Goal: Task Accomplishment & Management: Manage account settings

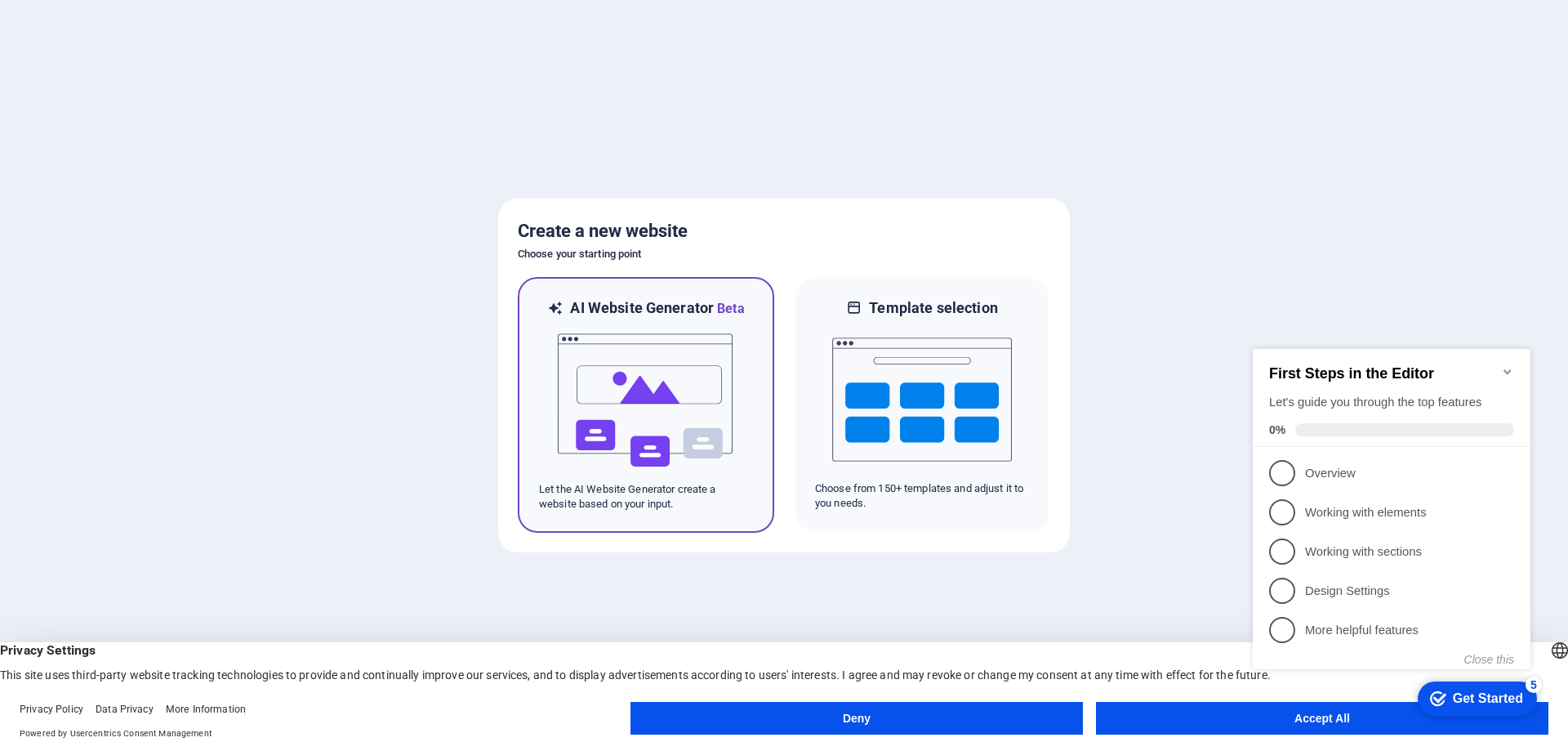
click at [654, 381] on img at bounding box center [645, 400] width 180 height 163
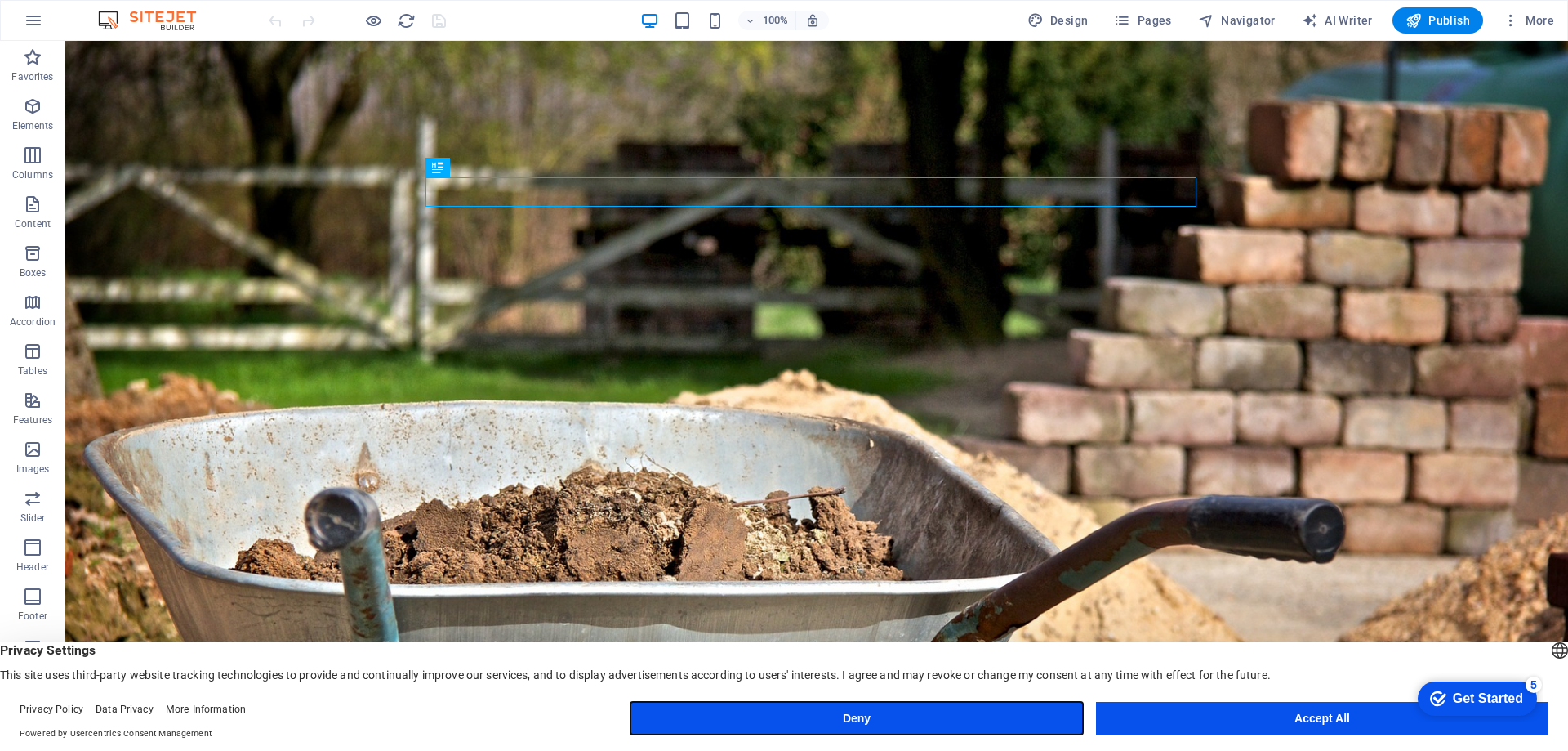
click at [883, 717] on button "Deny" at bounding box center [857, 718] width 452 height 32
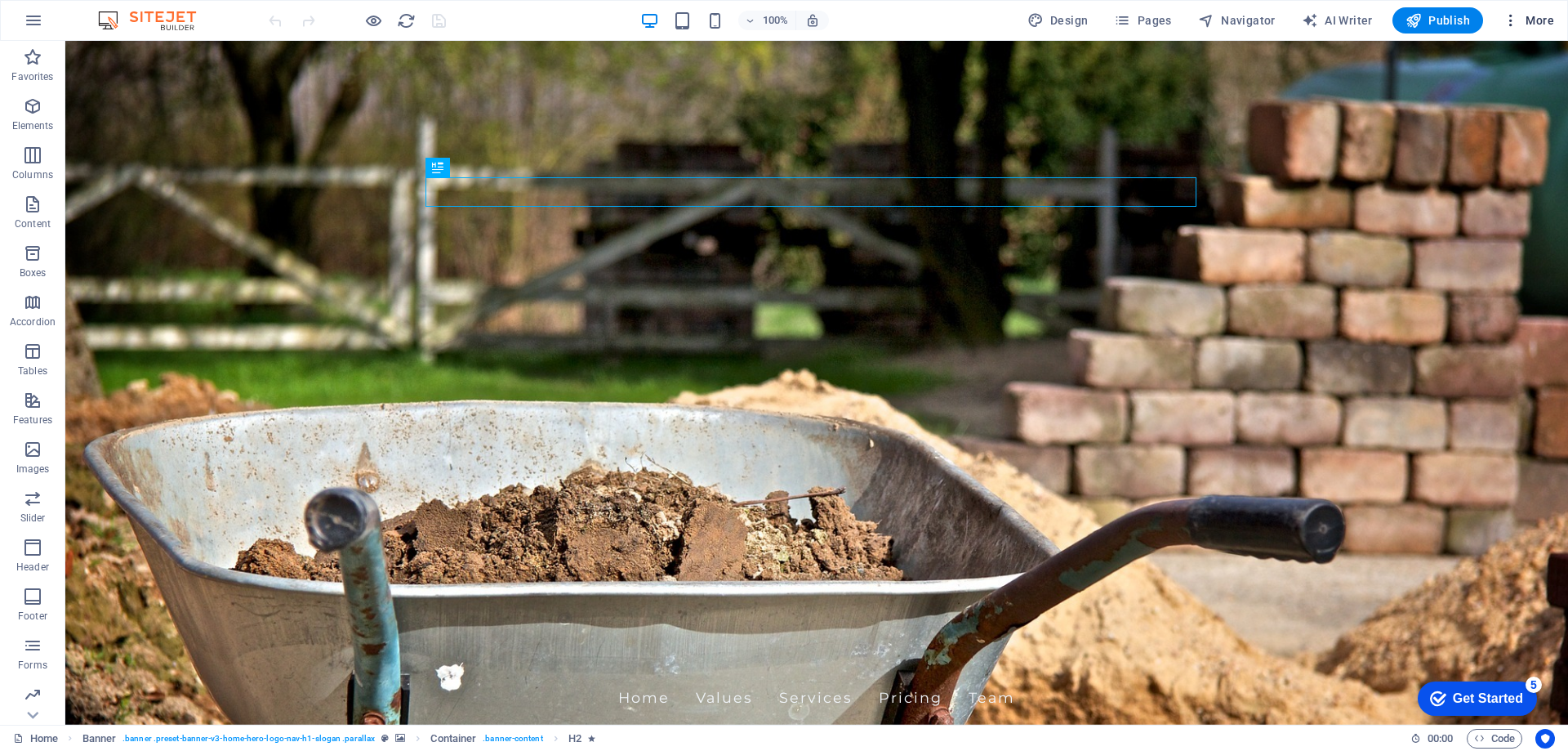
click at [1552, 15] on span "More" at bounding box center [1528, 21] width 51 height 16
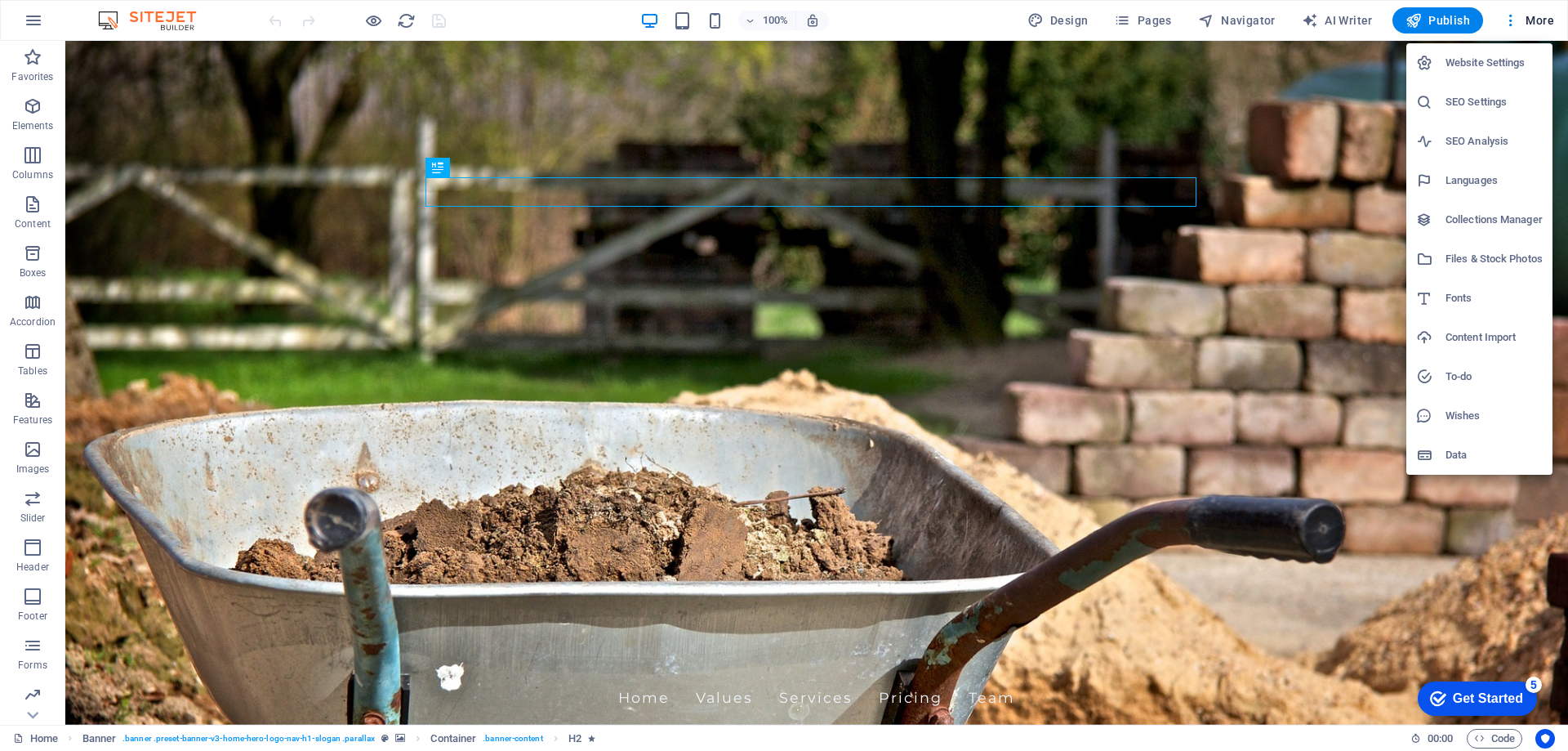
click at [1531, 20] on div at bounding box center [784, 376] width 1568 height 751
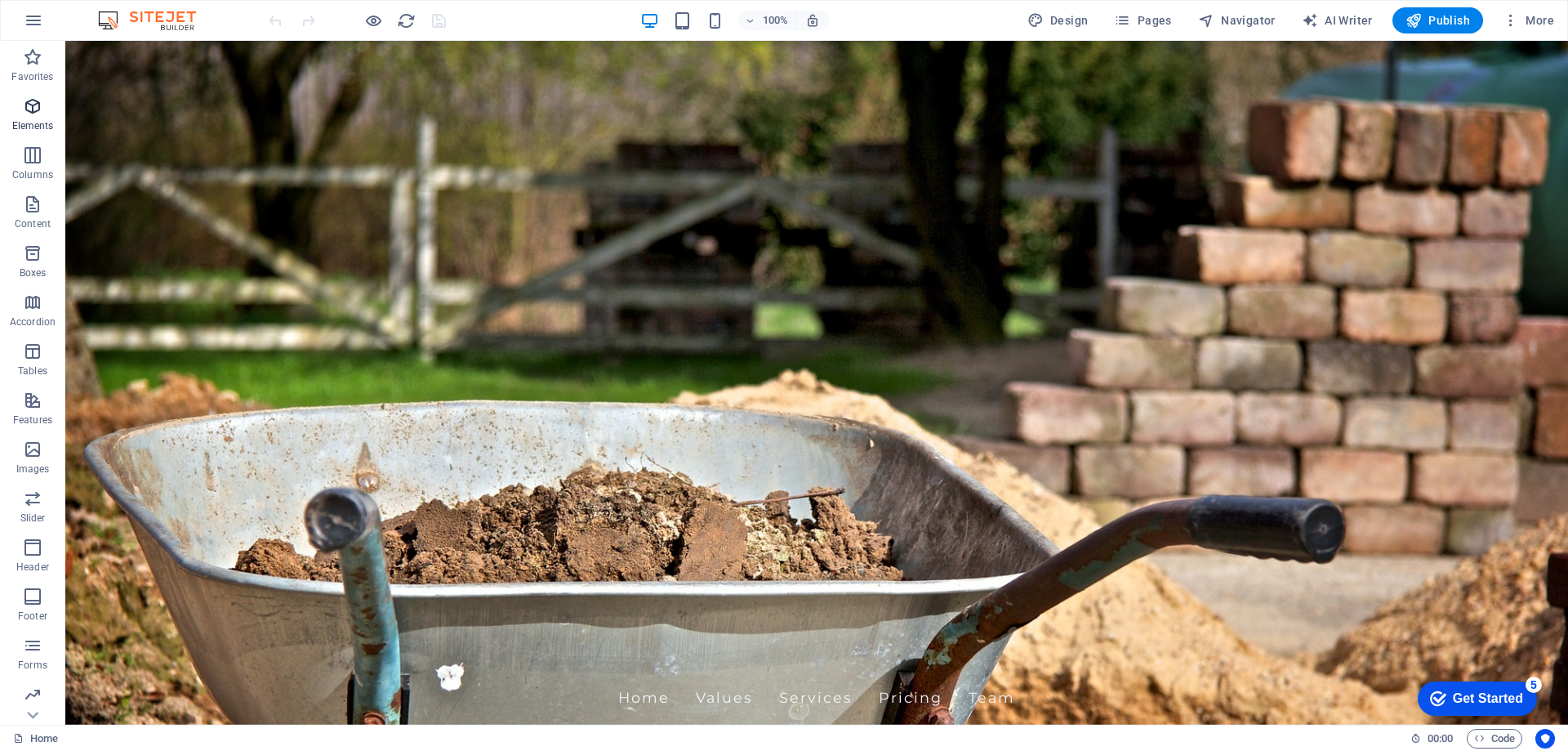
click at [41, 112] on icon "button" at bounding box center [32, 107] width 20 height 20
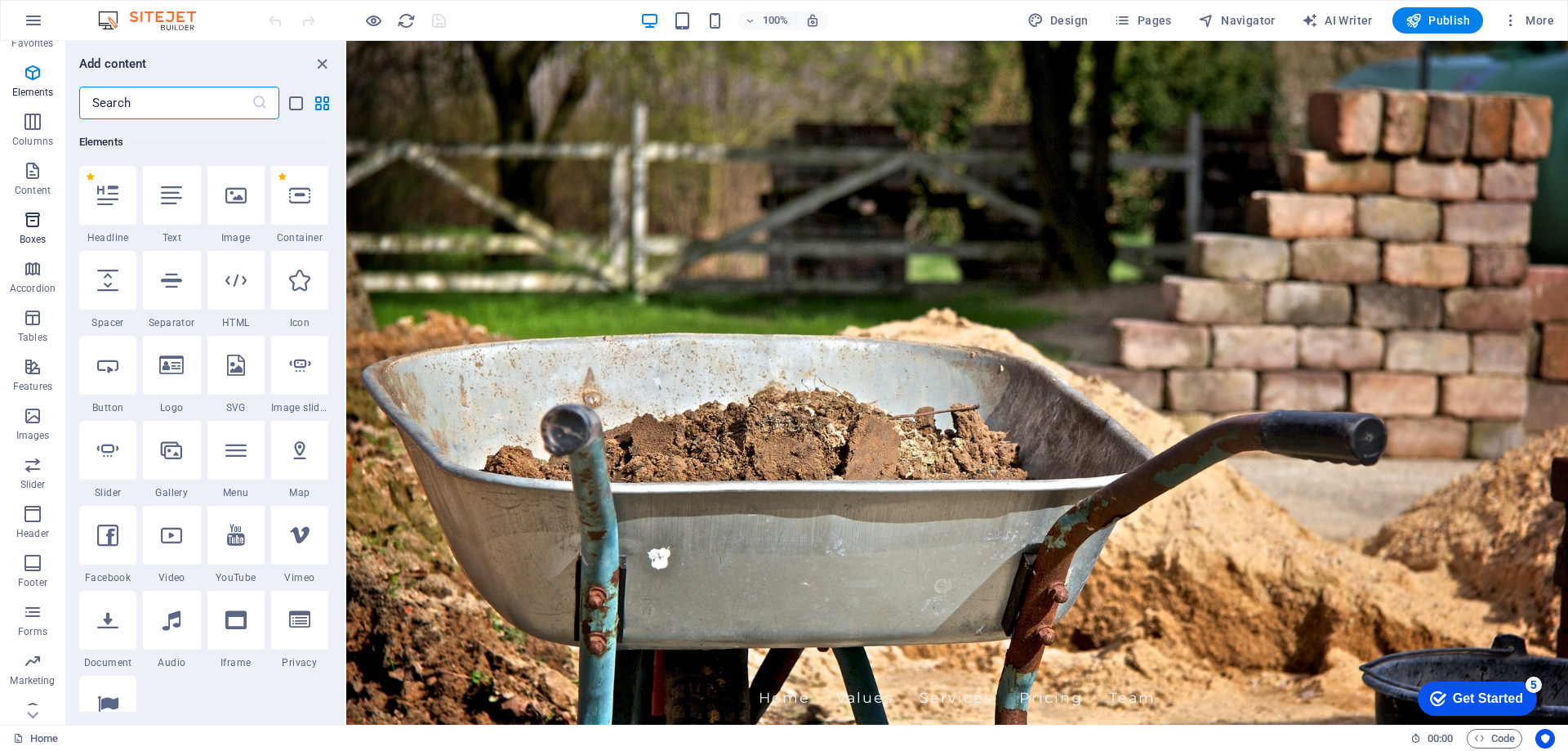
scroll to position [51, 0]
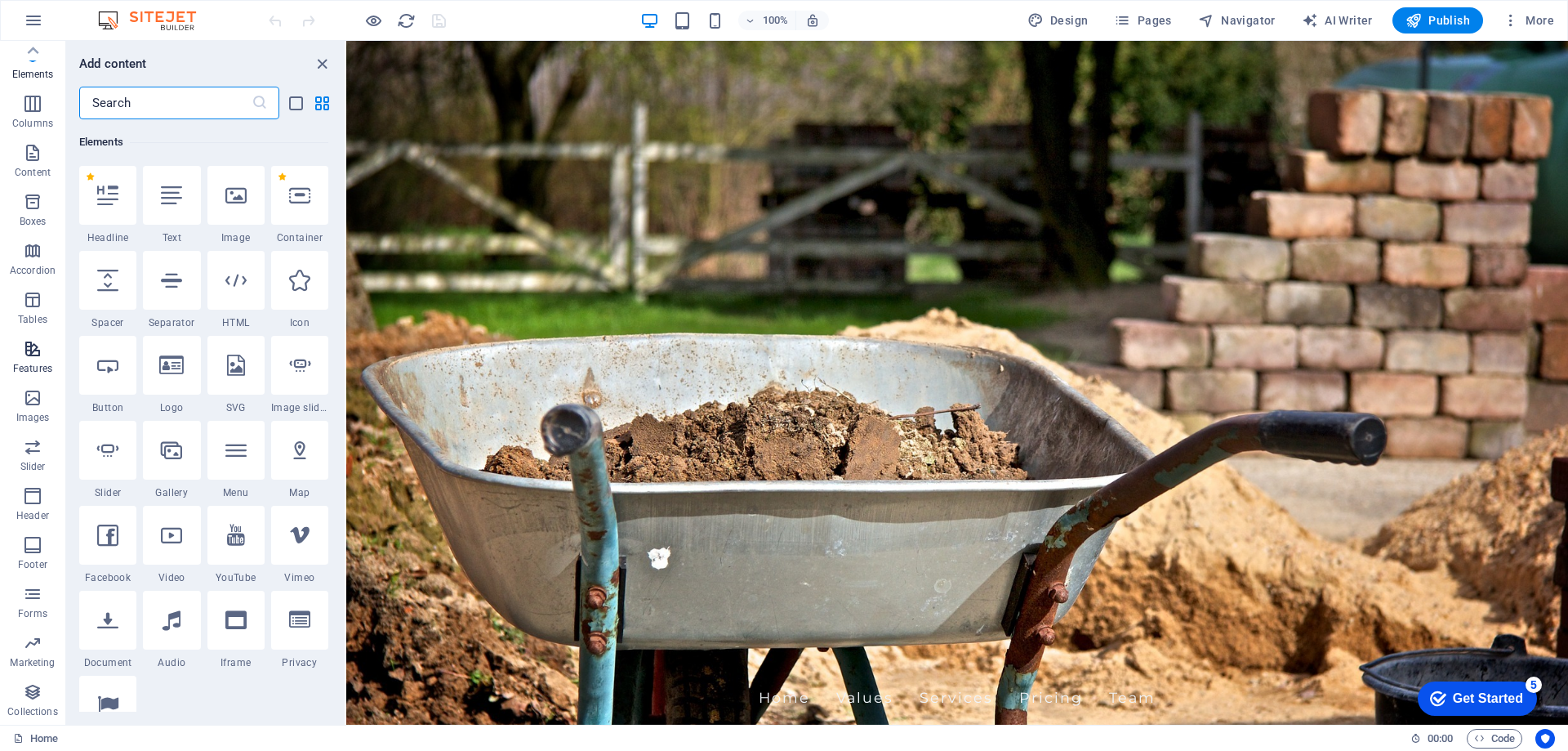
click at [42, 348] on icon "button" at bounding box center [32, 349] width 20 height 20
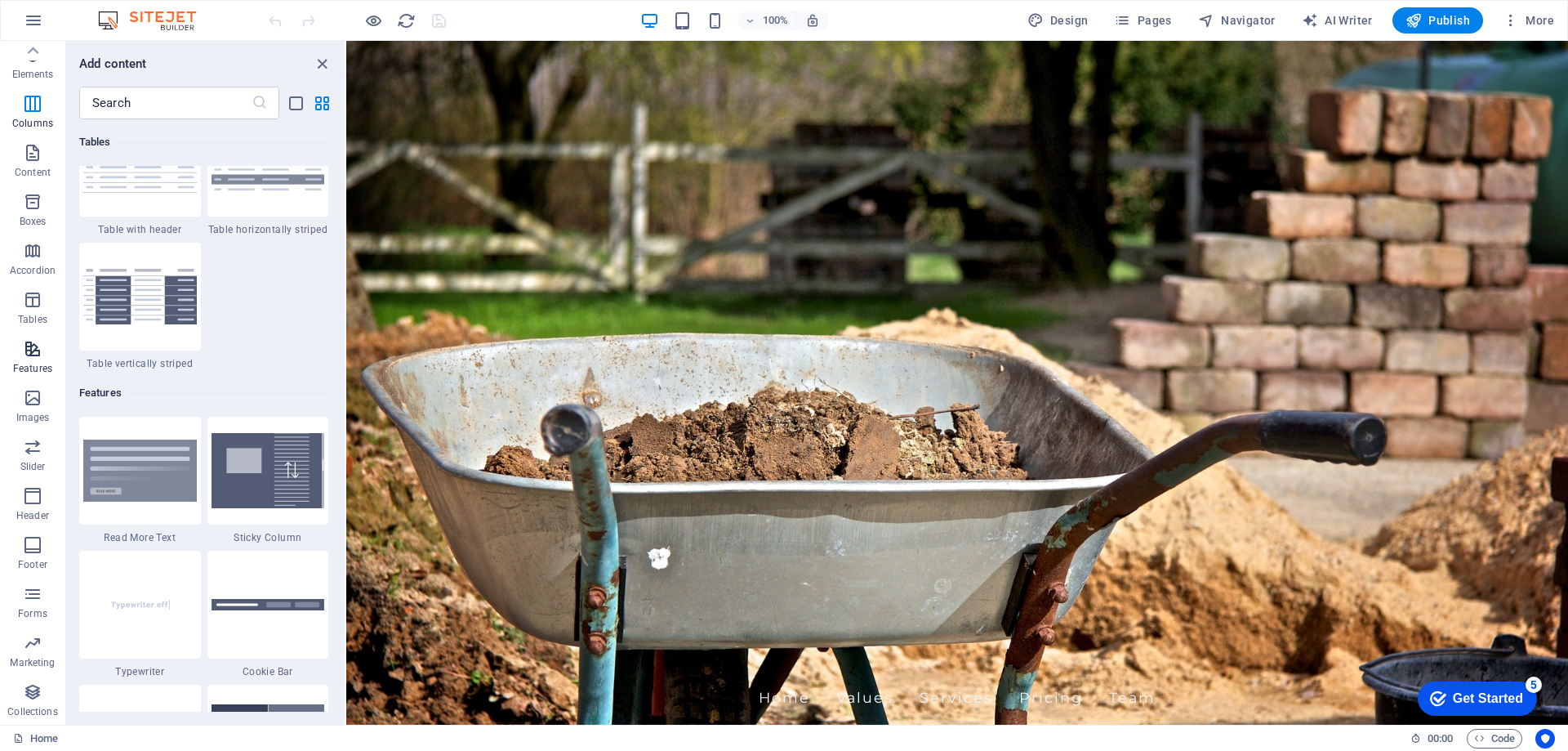
scroll to position [6367, 0]
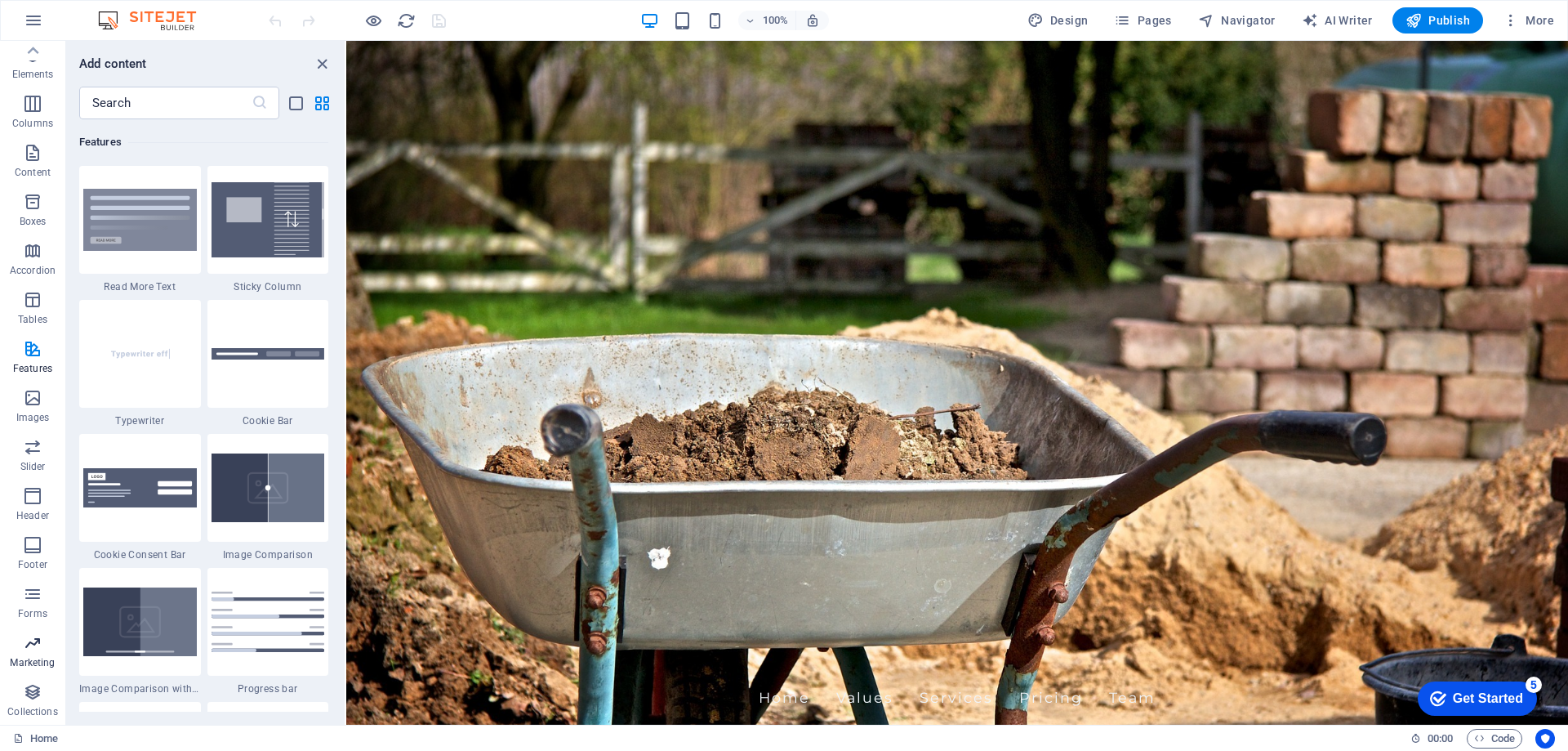
click at [25, 645] on icon "button" at bounding box center [32, 643] width 20 height 20
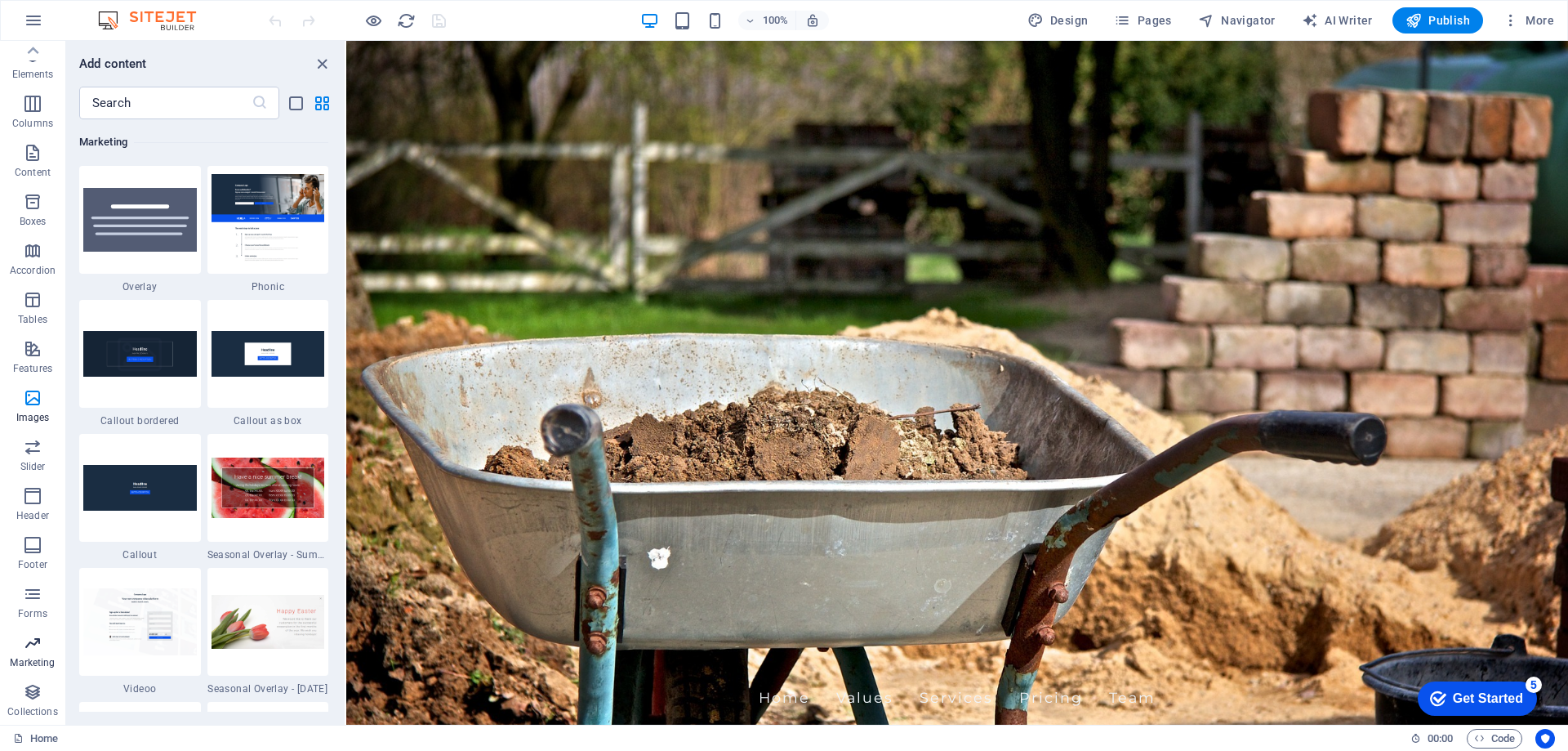
scroll to position [13305, 0]
click at [57, 694] on span "Collections" at bounding box center [32, 701] width 65 height 39
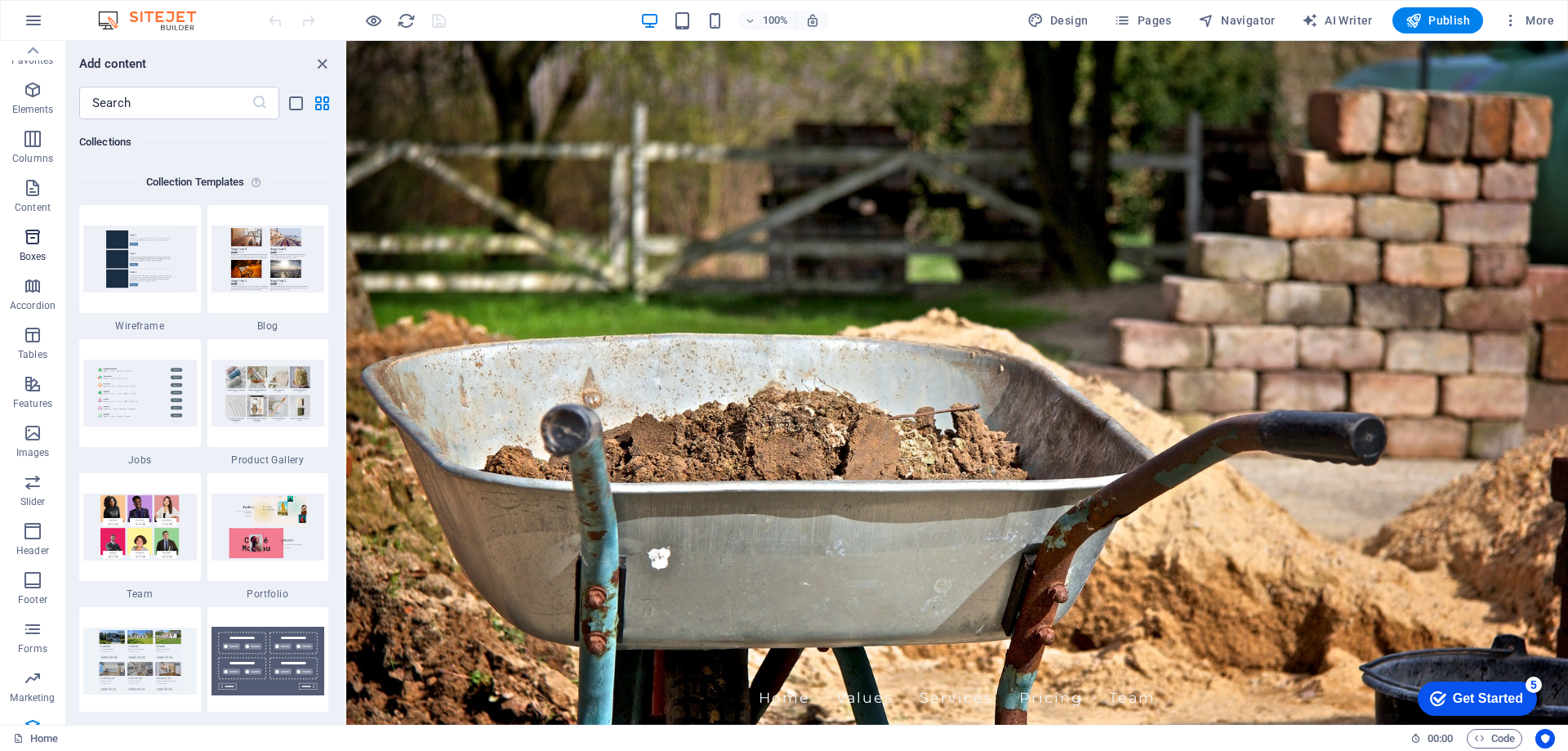
scroll to position [0, 0]
click at [1526, 19] on span "More" at bounding box center [1528, 21] width 51 height 16
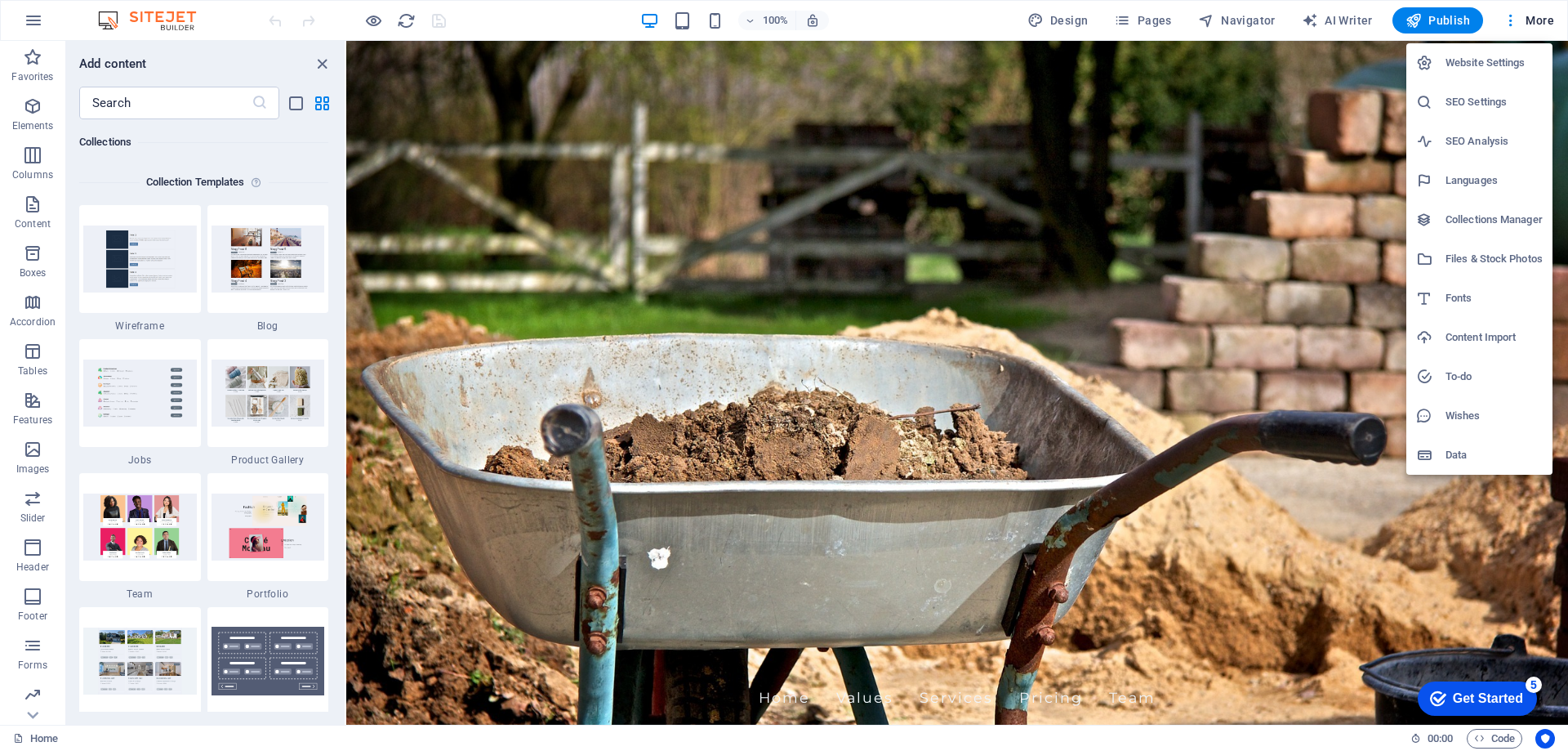
click at [1525, 59] on h6 "Website Settings" at bounding box center [1495, 63] width 97 height 20
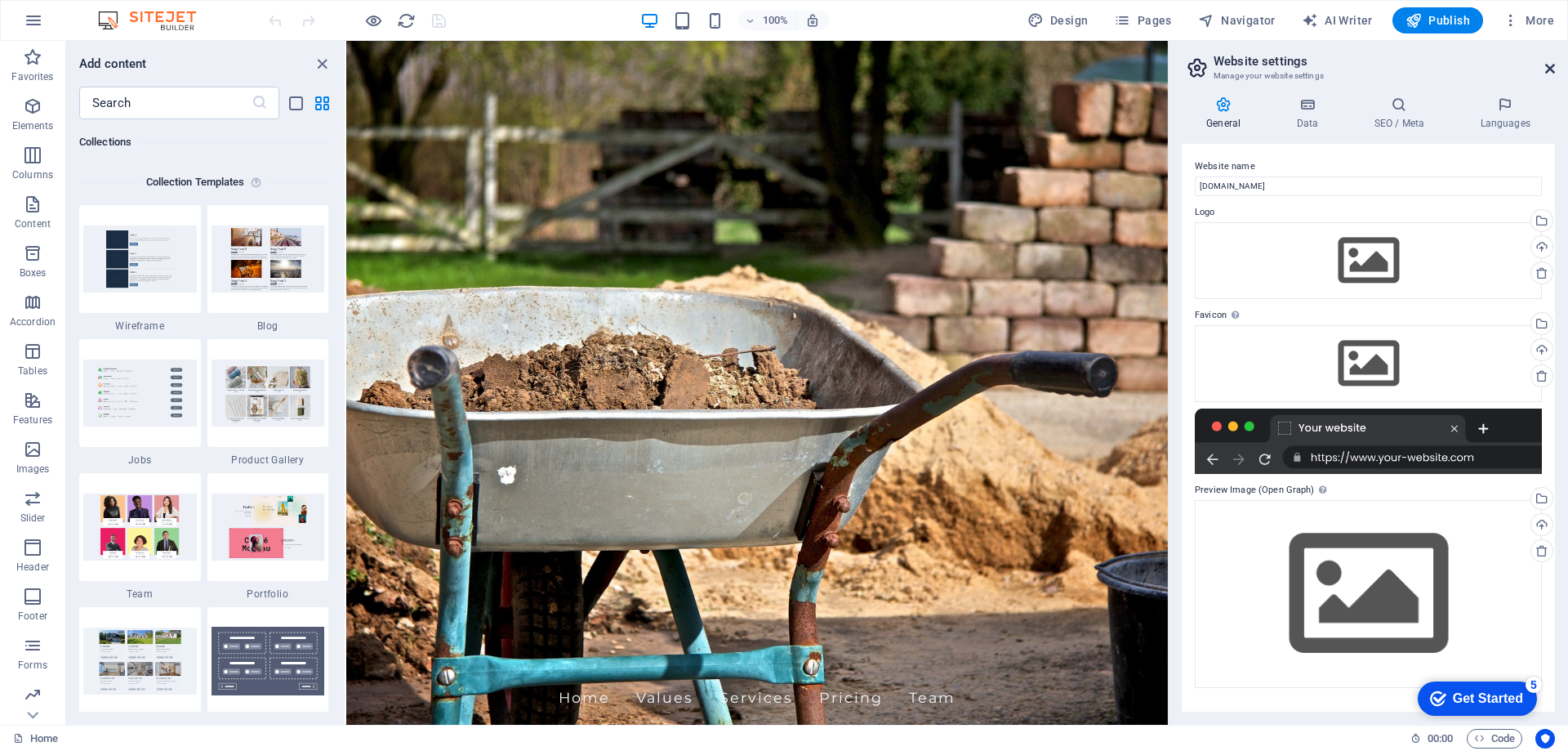
click at [1550, 74] on icon at bounding box center [1550, 69] width 10 height 13
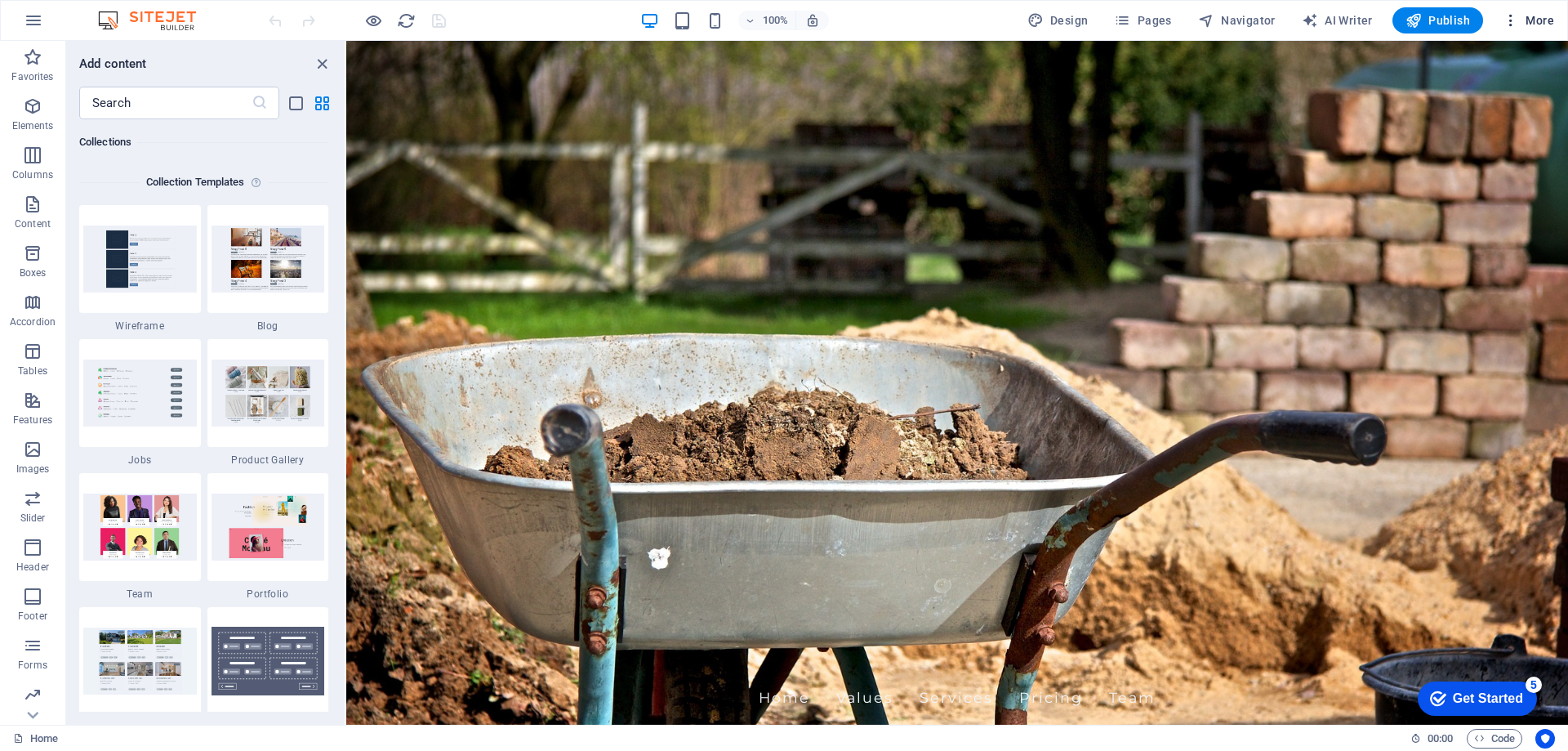
click at [1512, 24] on icon "button" at bounding box center [1511, 21] width 16 height 16
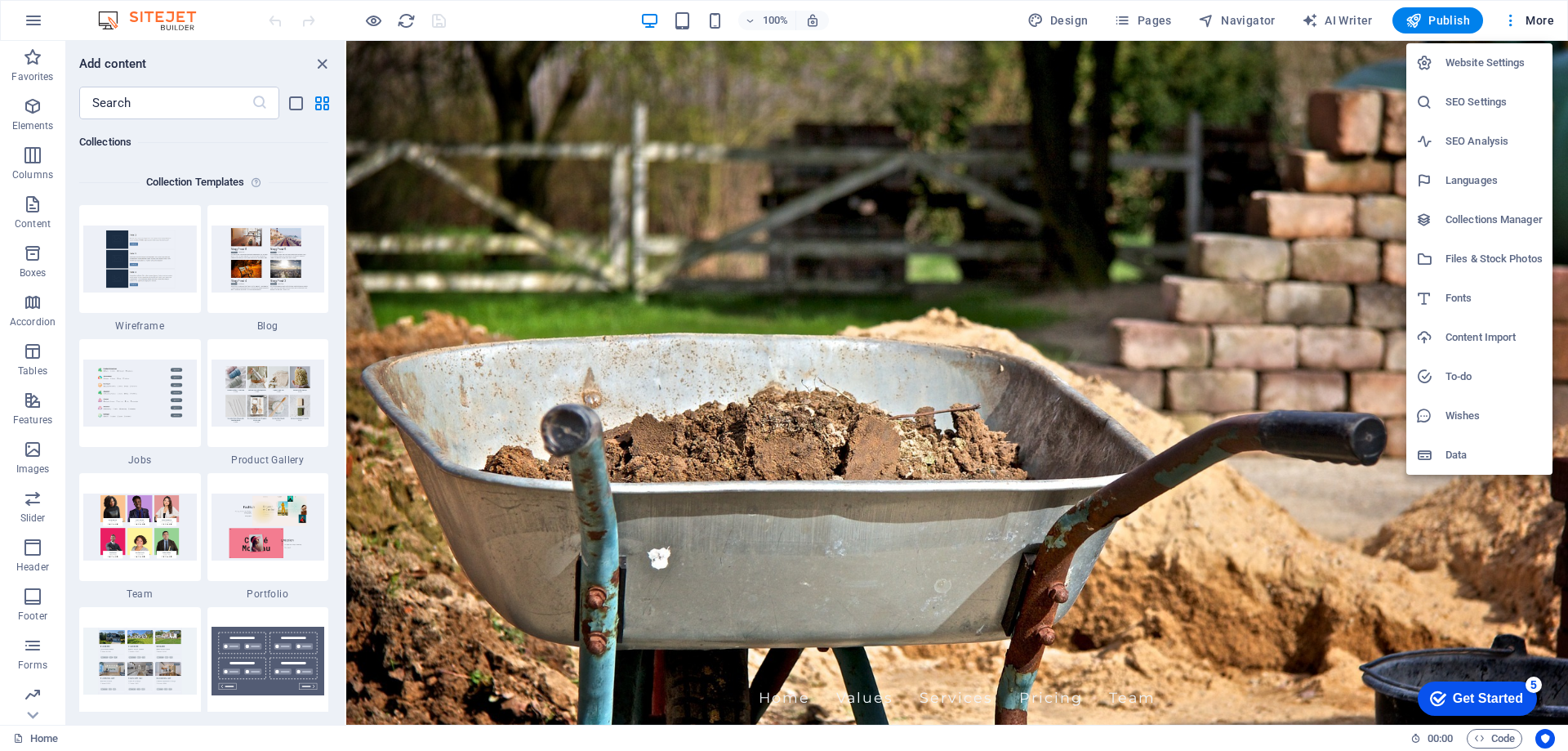
click at [1532, 14] on div at bounding box center [784, 376] width 1568 height 751
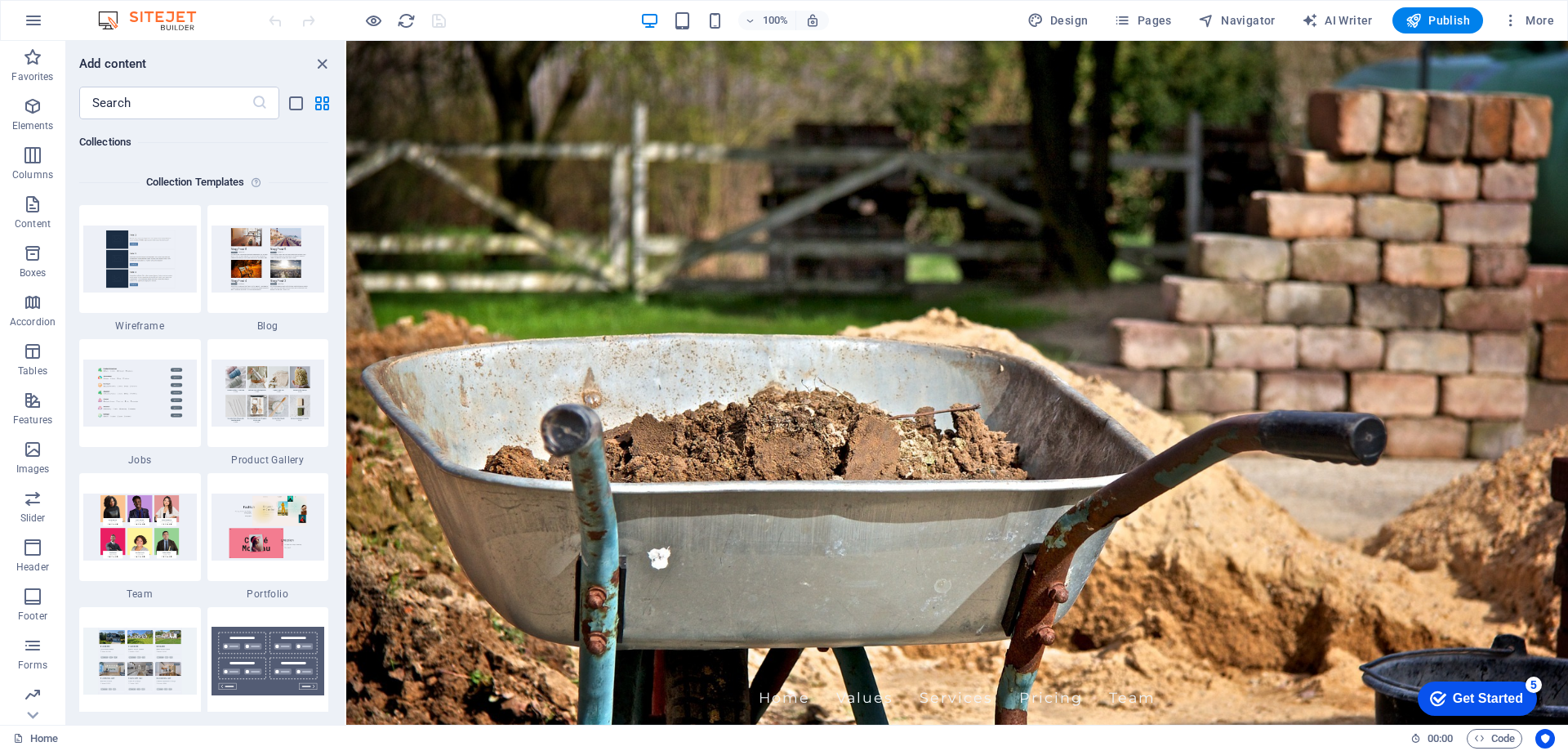
click at [1539, 23] on div "Website Settings SEO Settings SEO Analysis Languages Collections Manager Files …" at bounding box center [784, 380] width 1568 height 741
click at [1539, 23] on span "More" at bounding box center [1528, 21] width 51 height 16
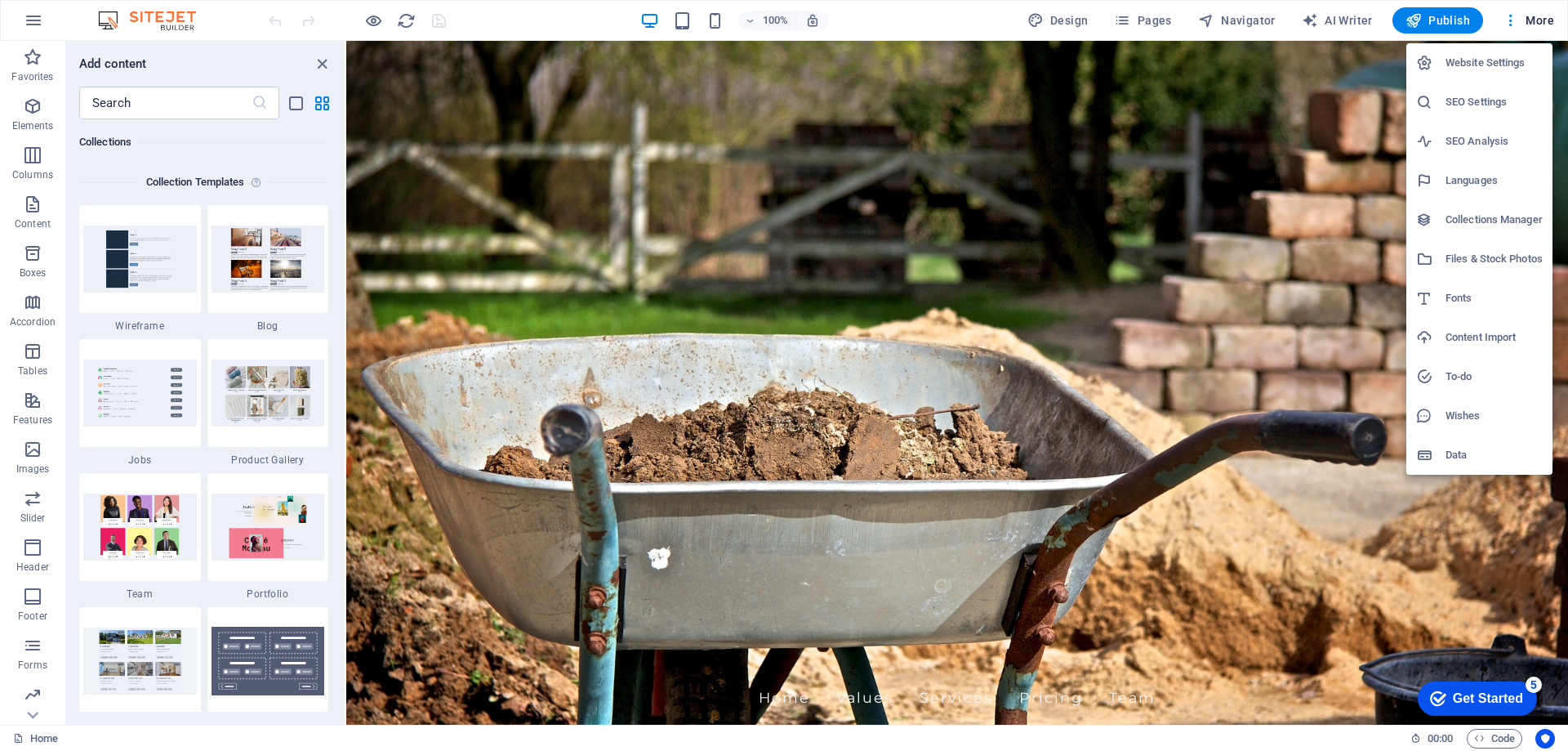
click at [39, 10] on div at bounding box center [784, 376] width 1568 height 751
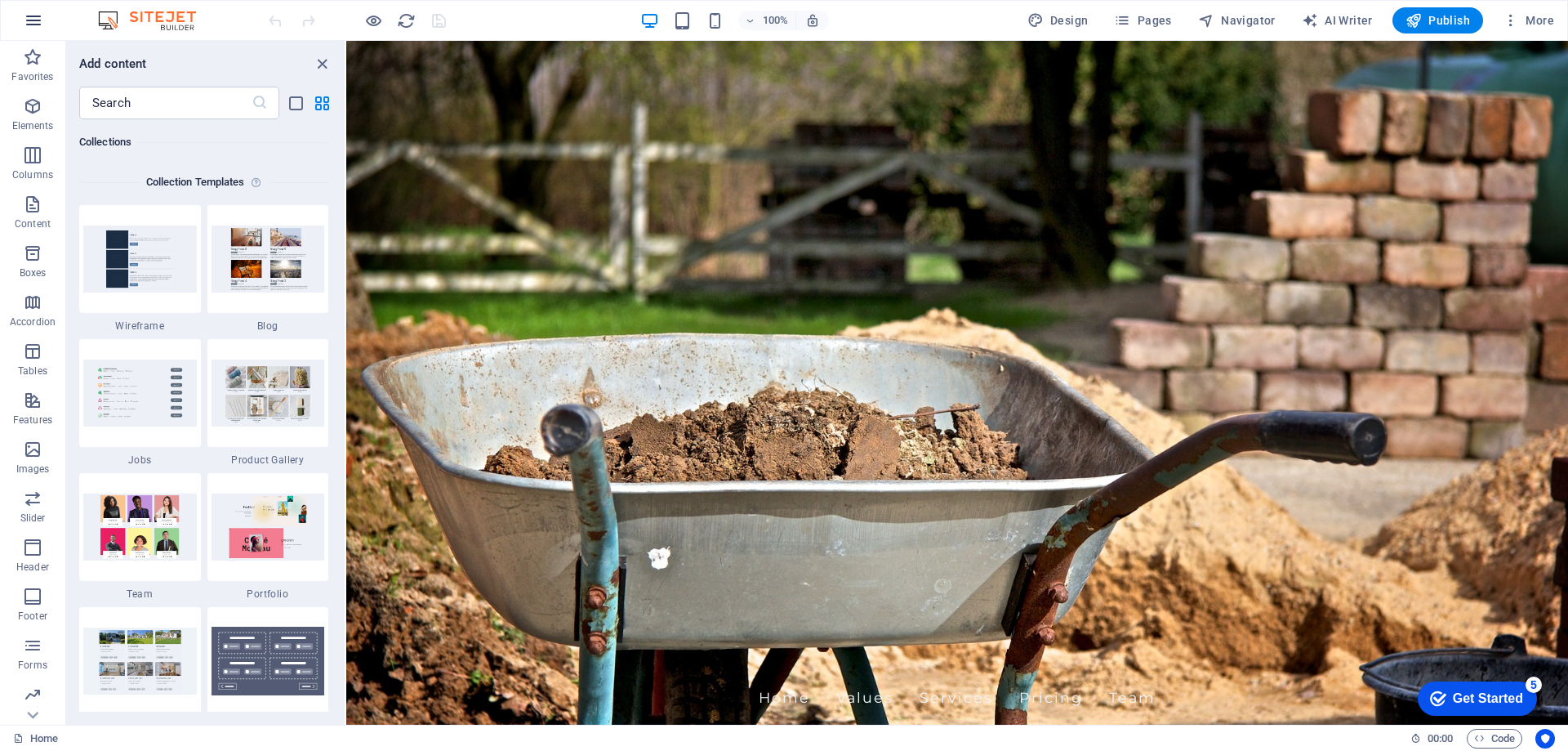
click at [33, 22] on icon "button" at bounding box center [33, 21] width 20 height 20
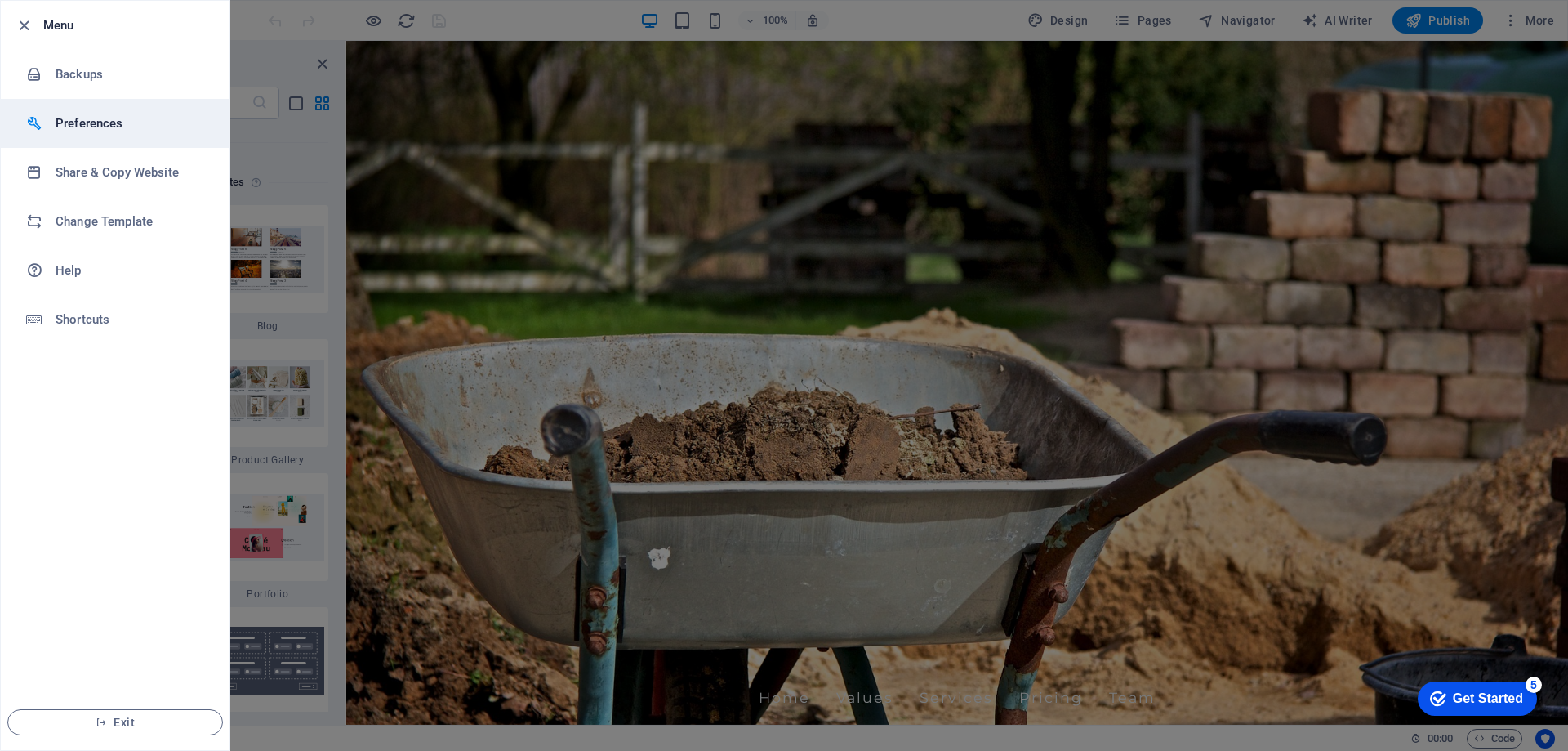
click at [119, 139] on li "Preferences" at bounding box center [115, 123] width 228 height 49
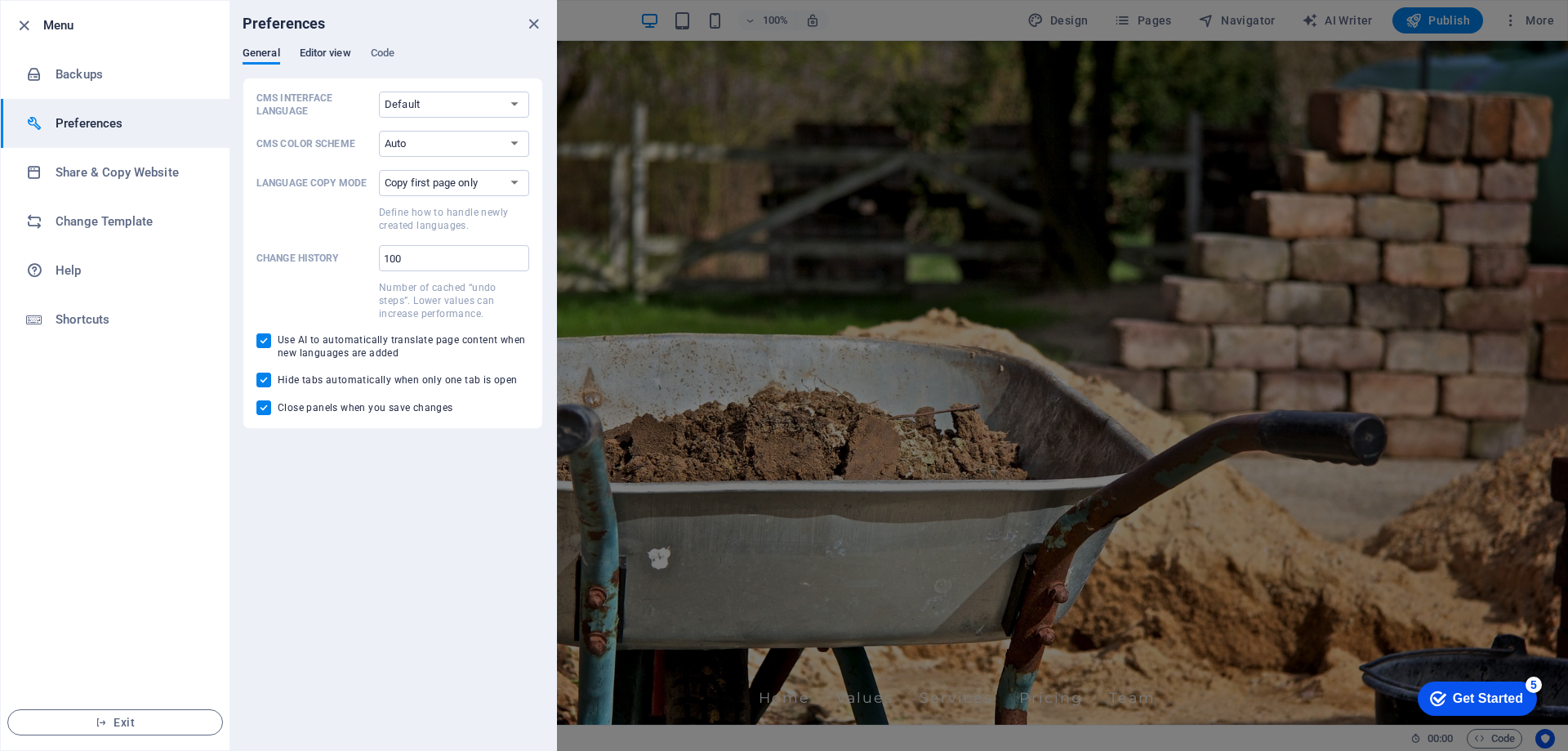
click at [330, 50] on span "Editor view" at bounding box center [325, 54] width 51 height 23
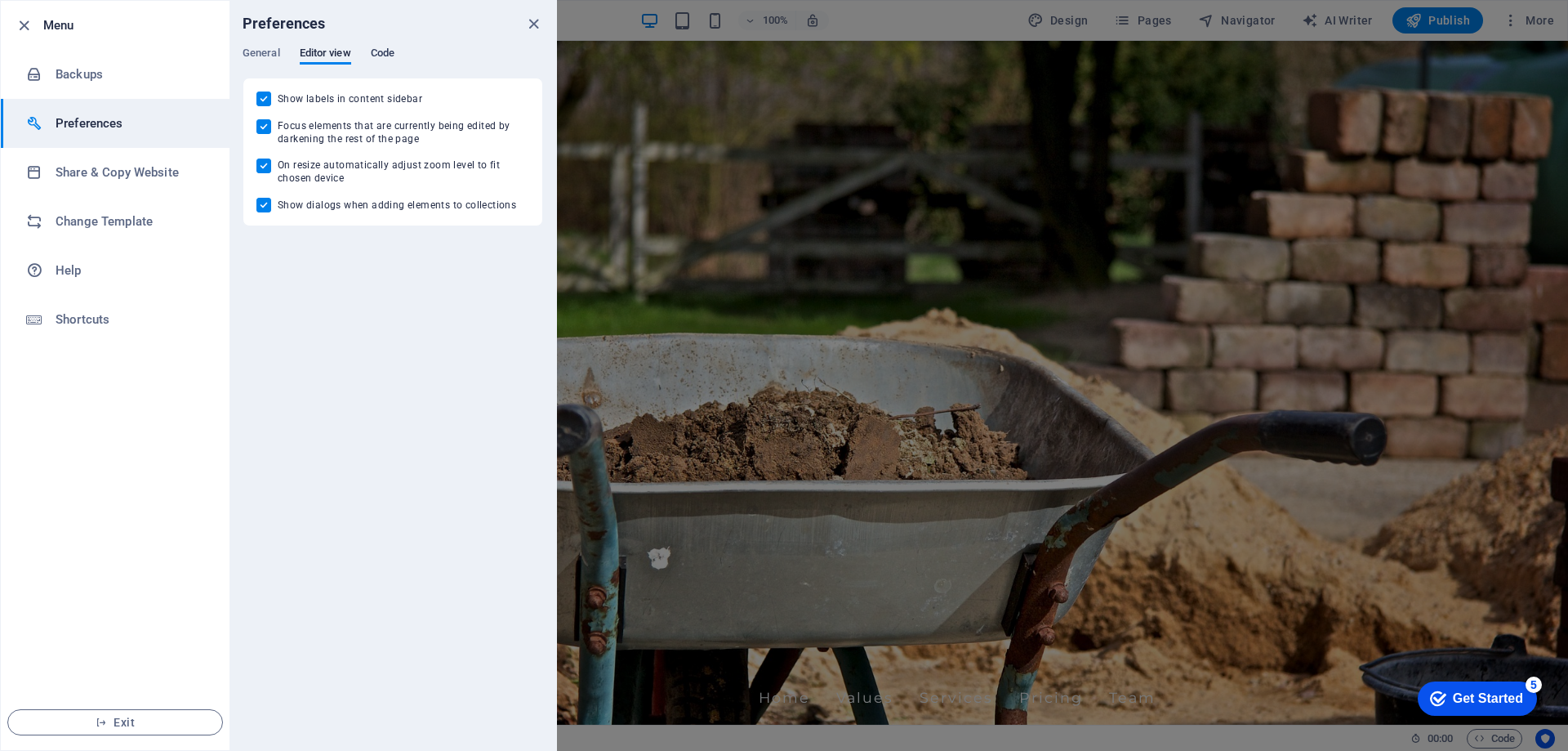
click at [387, 53] on span "Code" at bounding box center [383, 54] width 23 height 23
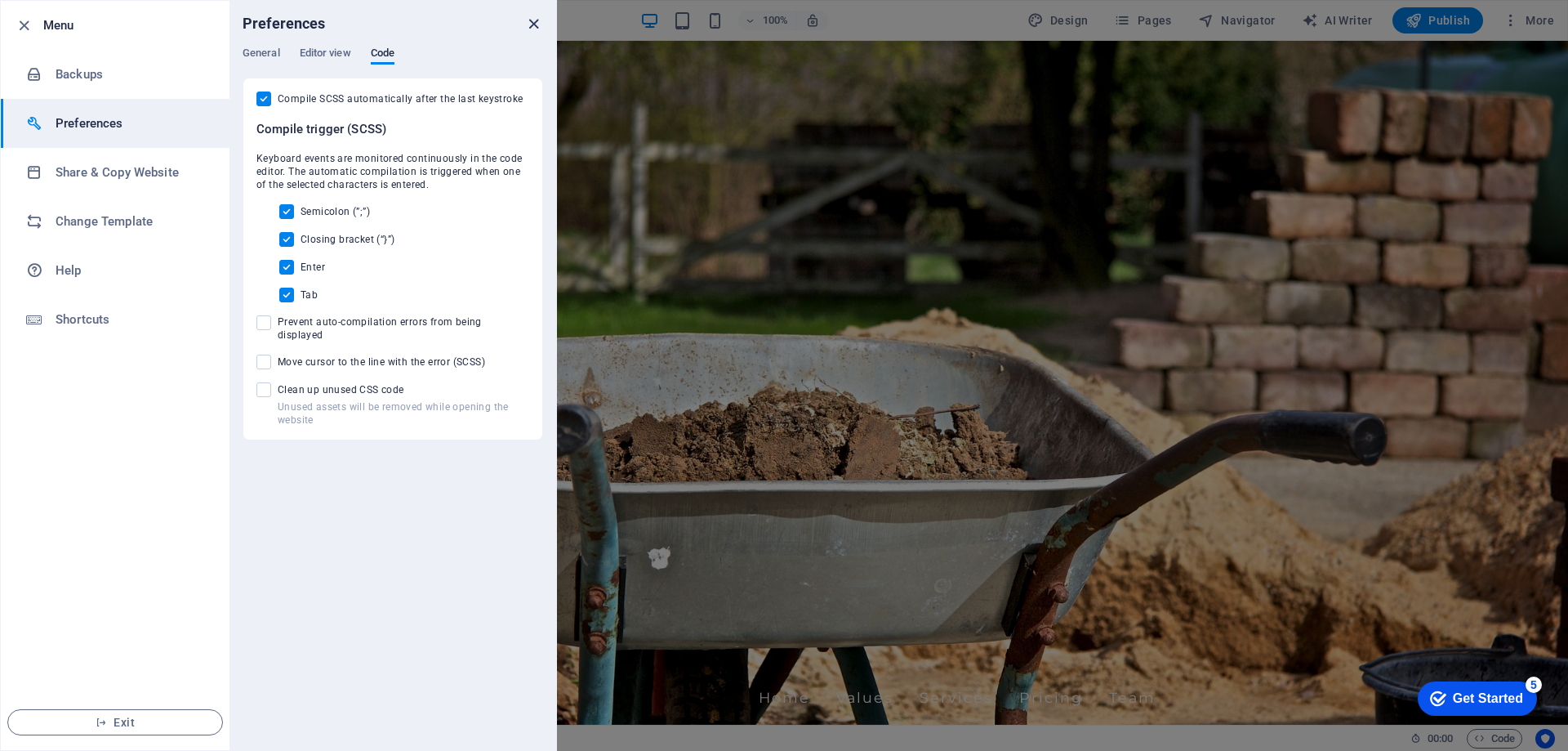
click at [540, 22] on icon "close" at bounding box center [533, 23] width 19 height 19
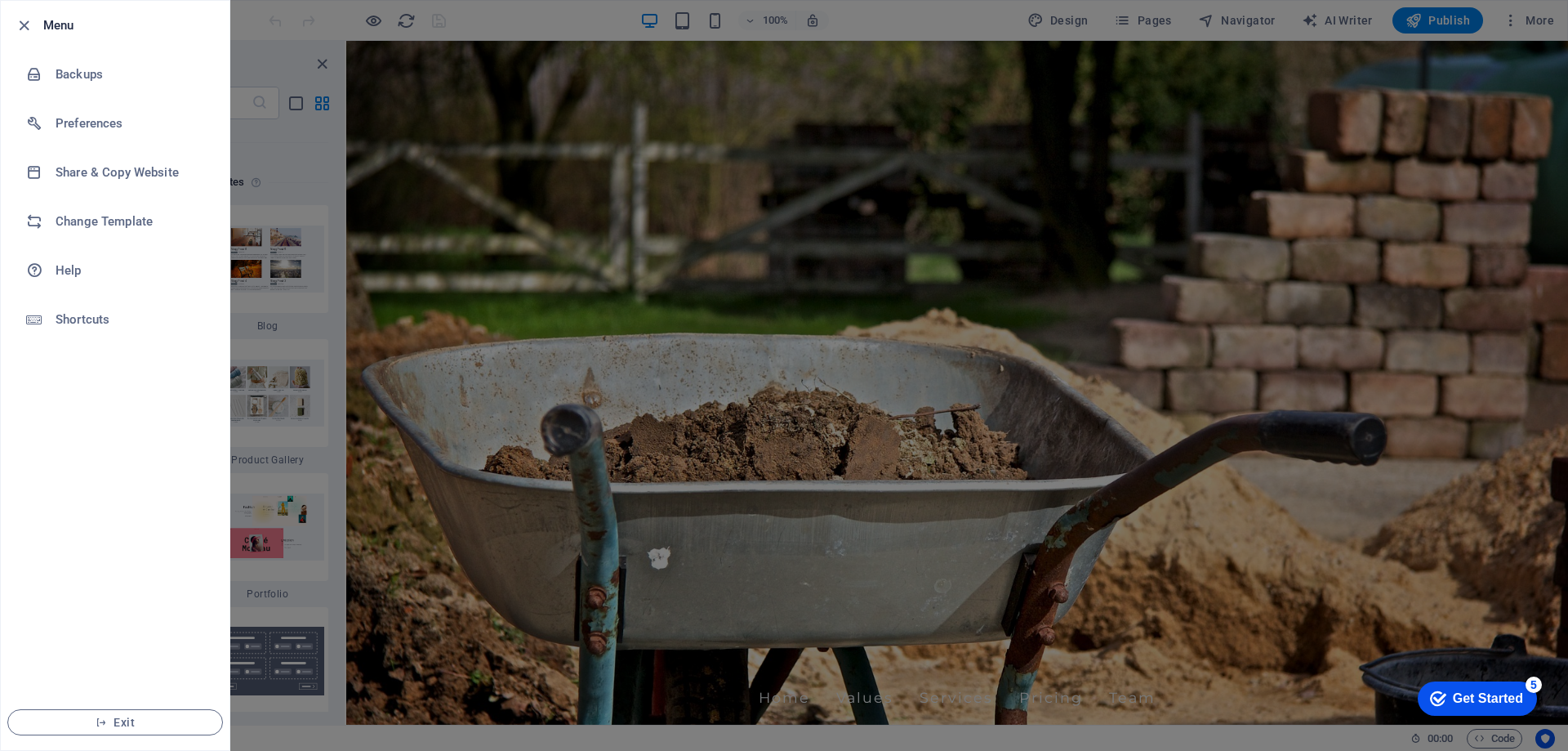
click at [251, 159] on div at bounding box center [784, 376] width 1568 height 751
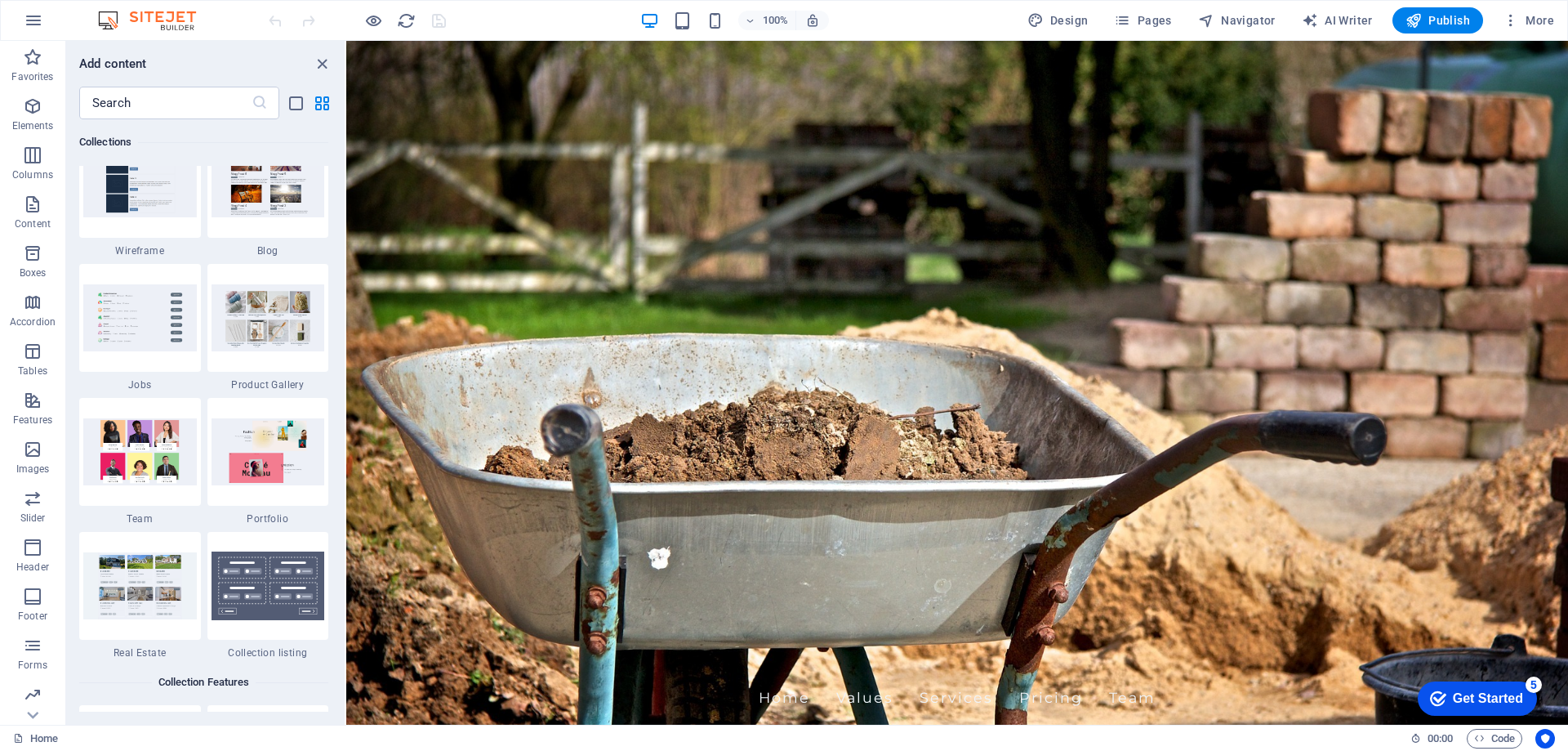
scroll to position [15279, 0]
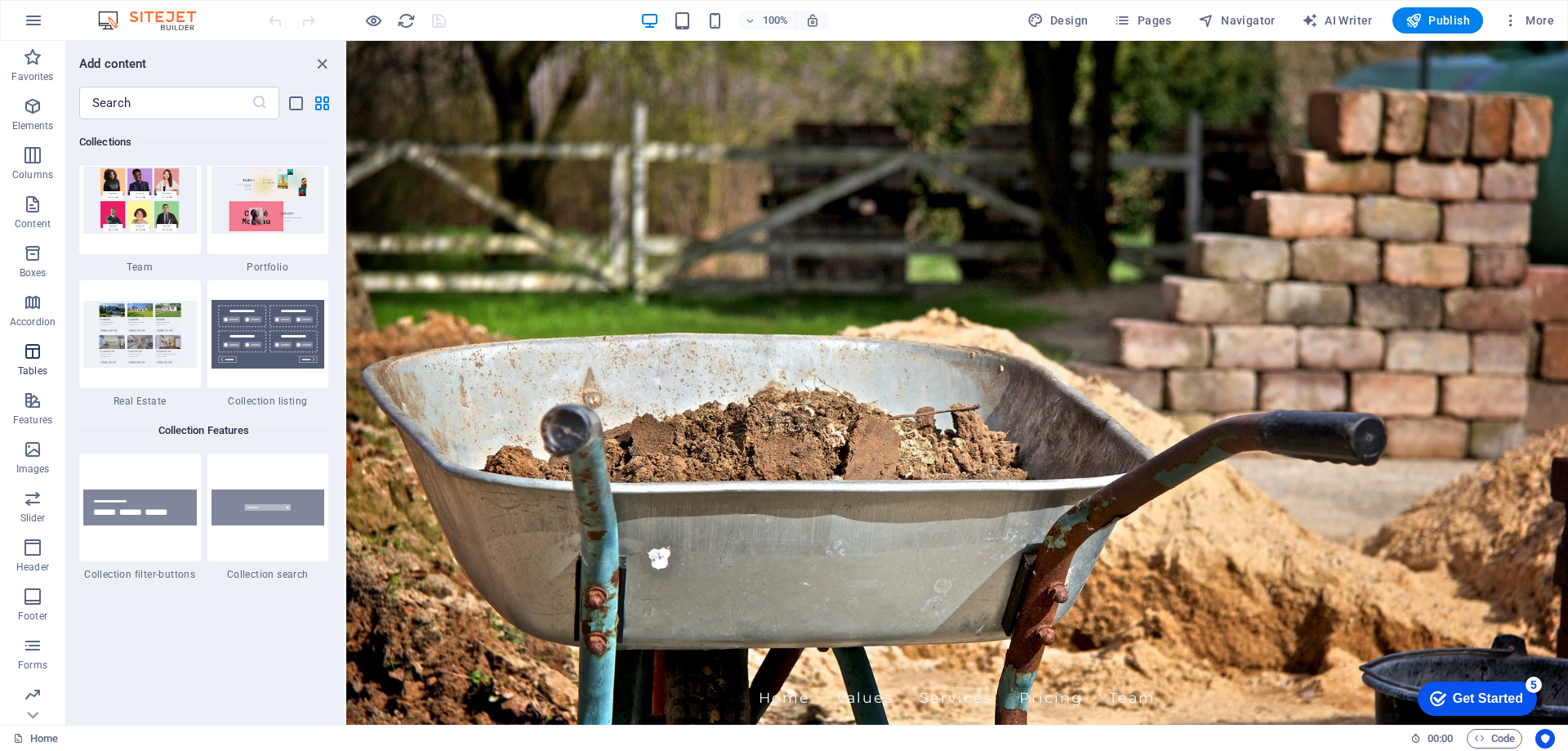
click at [32, 359] on icon "button" at bounding box center [32, 351] width 20 height 20
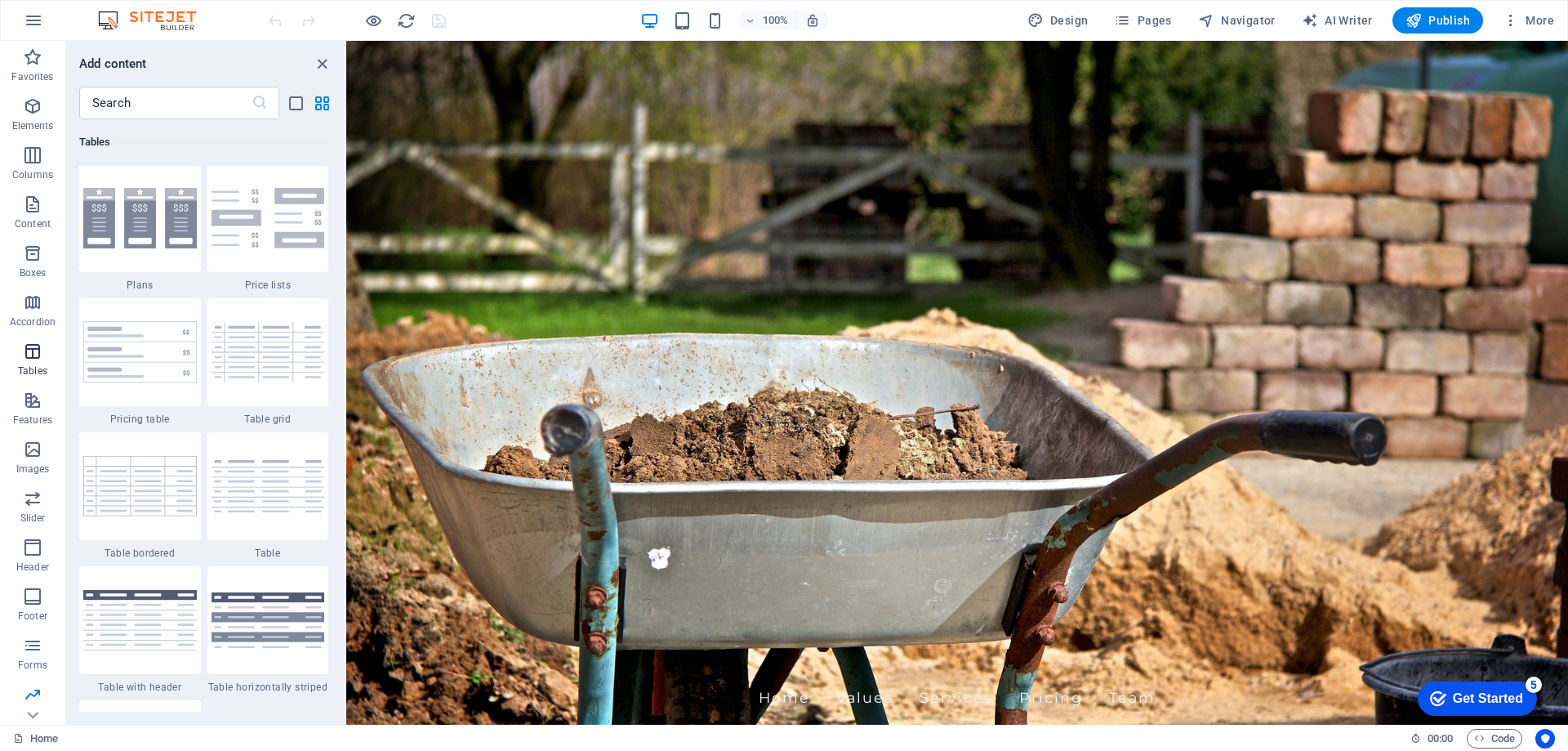
scroll to position [5657, 0]
click at [22, 105] on span "Elements" at bounding box center [32, 116] width 65 height 39
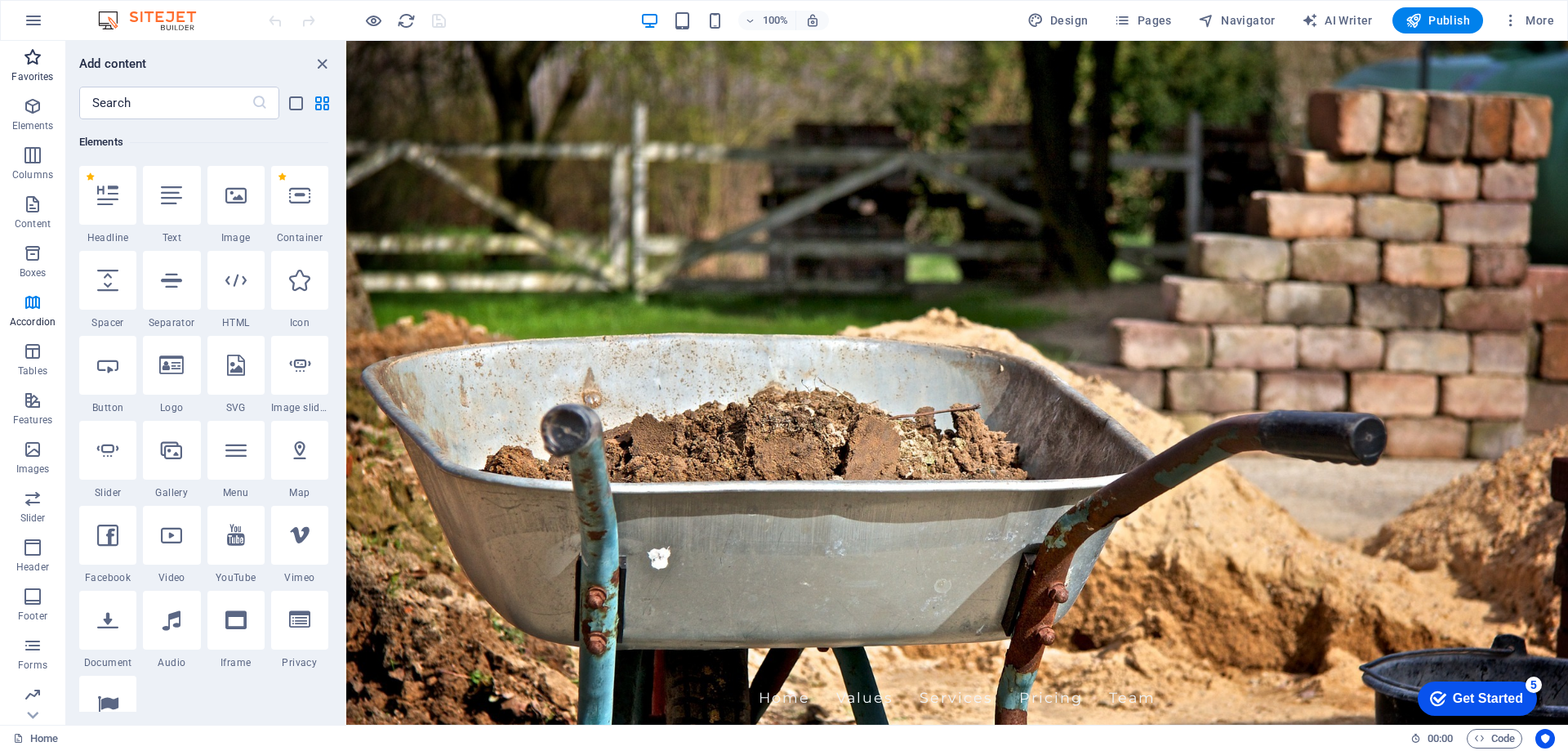
click at [27, 84] on span "Favorites" at bounding box center [32, 66] width 65 height 39
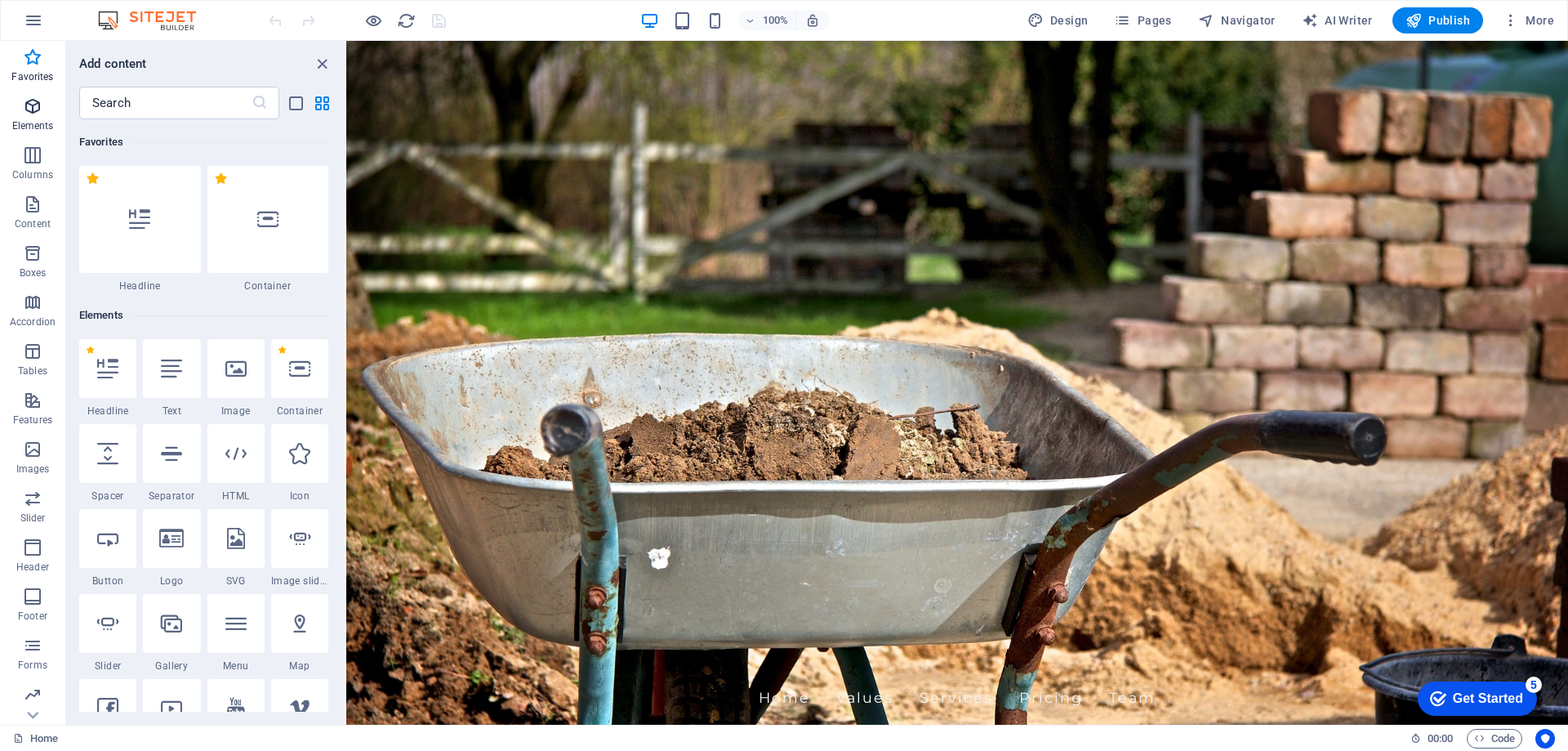
click at [32, 116] on span "Elements" at bounding box center [32, 116] width 65 height 39
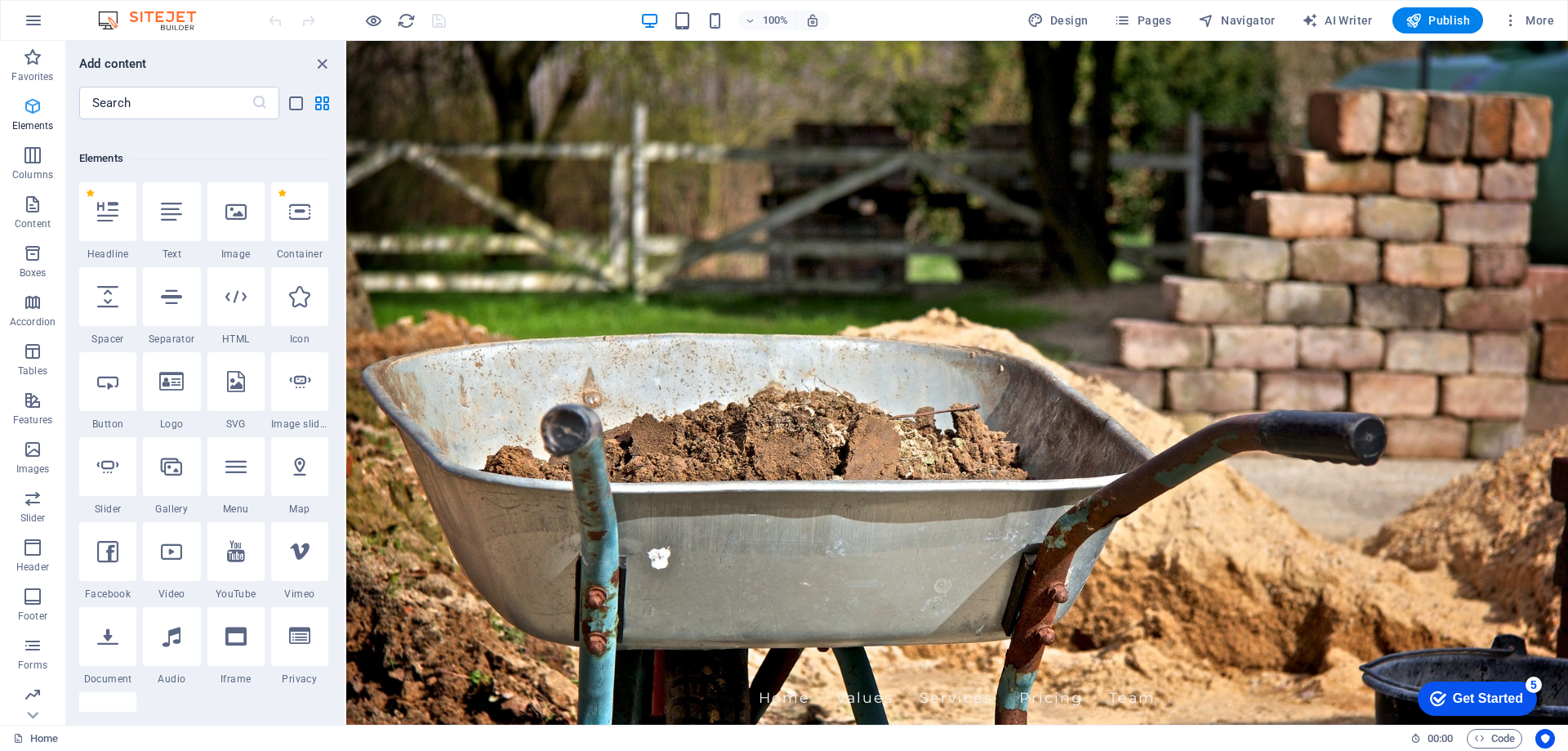
scroll to position [174, 0]
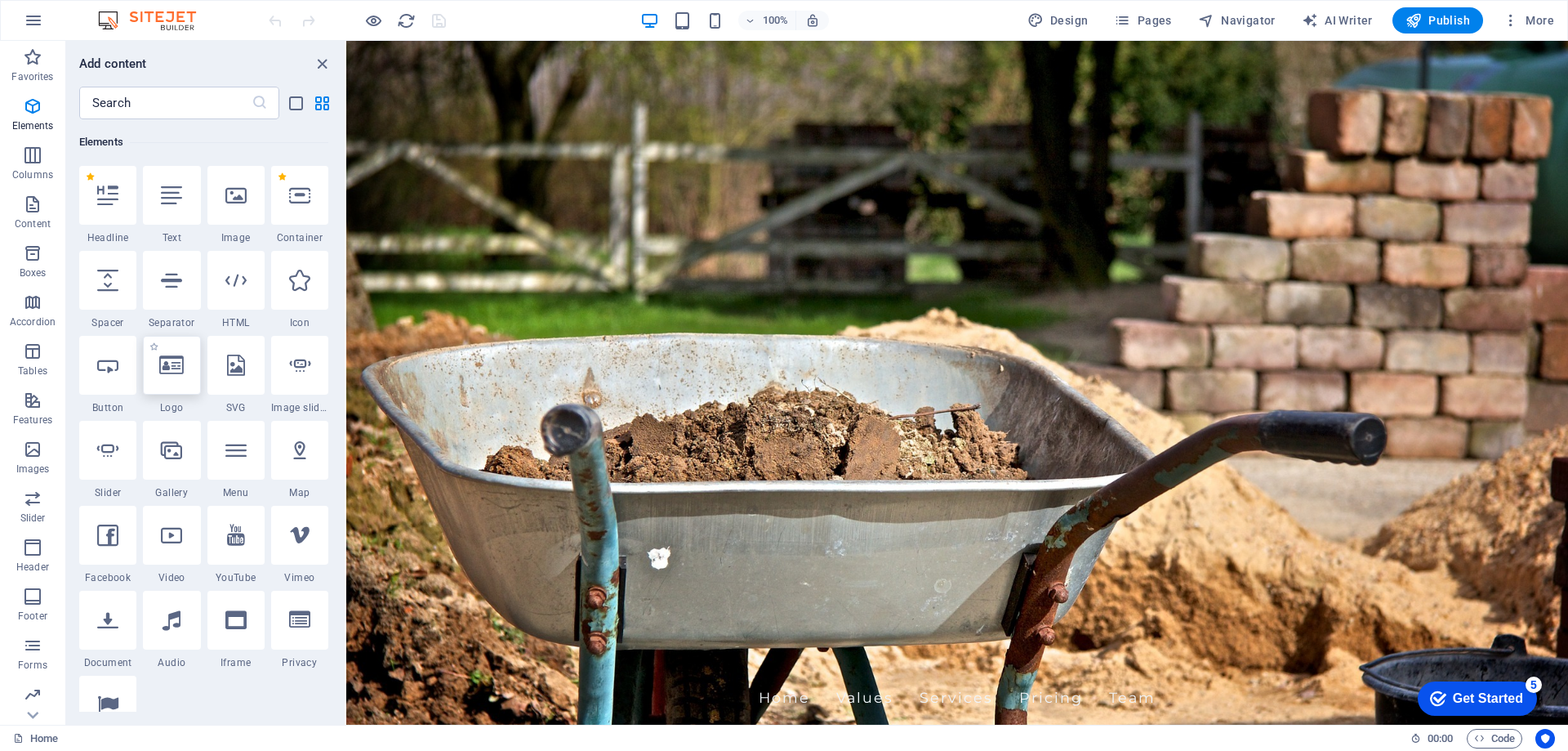
click at [187, 370] on div at bounding box center [171, 365] width 57 height 59
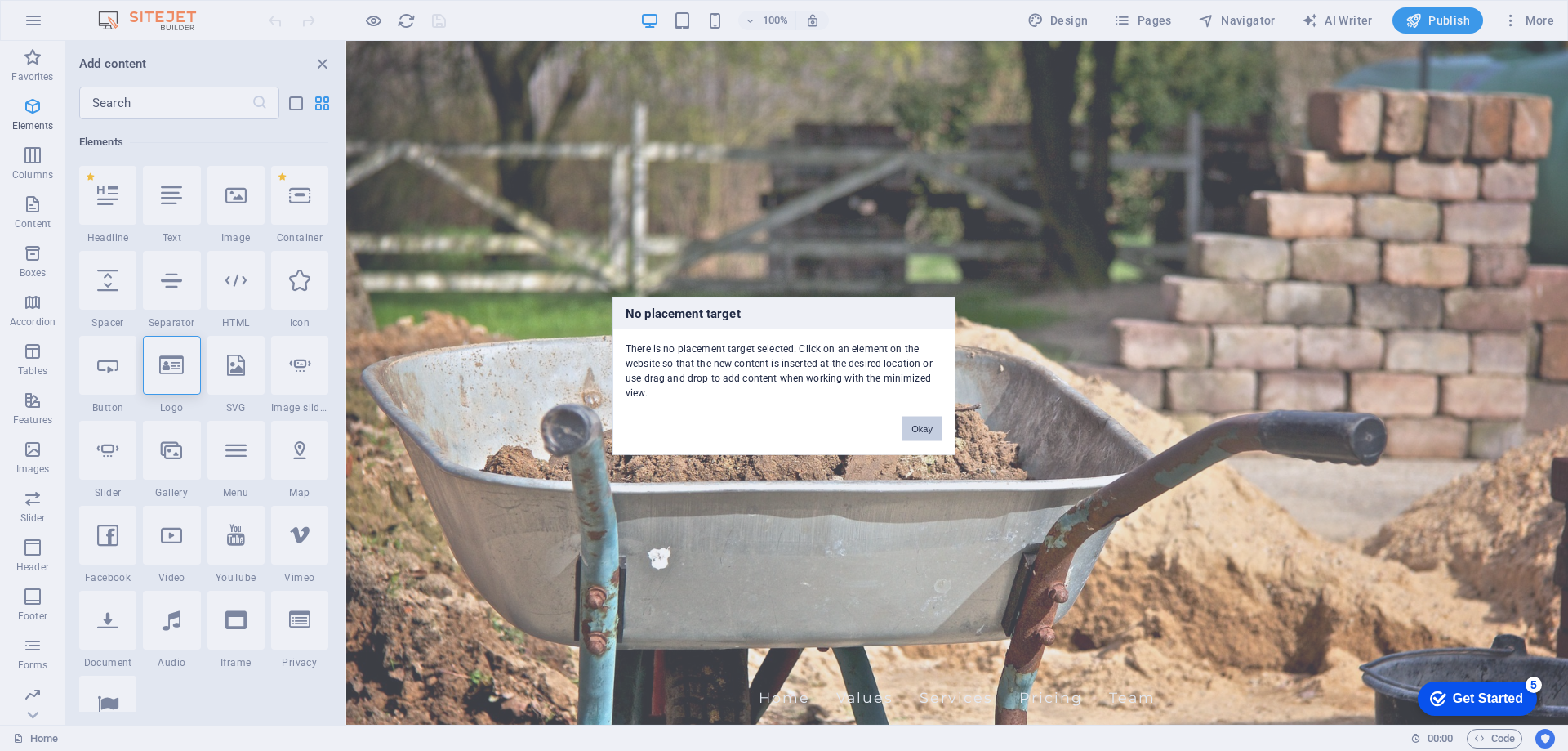
click at [919, 422] on button "Okay" at bounding box center [922, 428] width 41 height 24
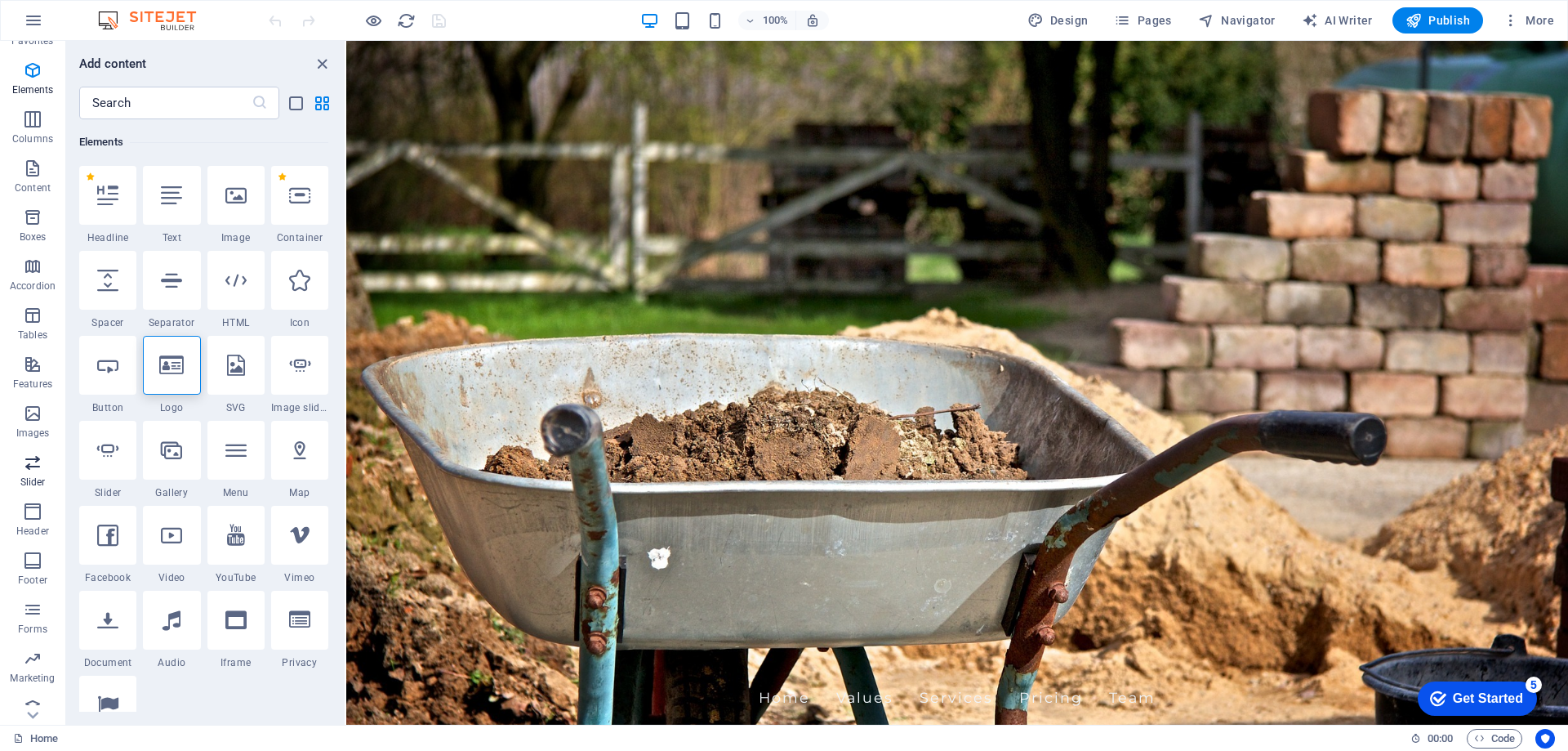
scroll to position [51, 0]
click at [18, 602] on span "Forms" at bounding box center [32, 603] width 65 height 39
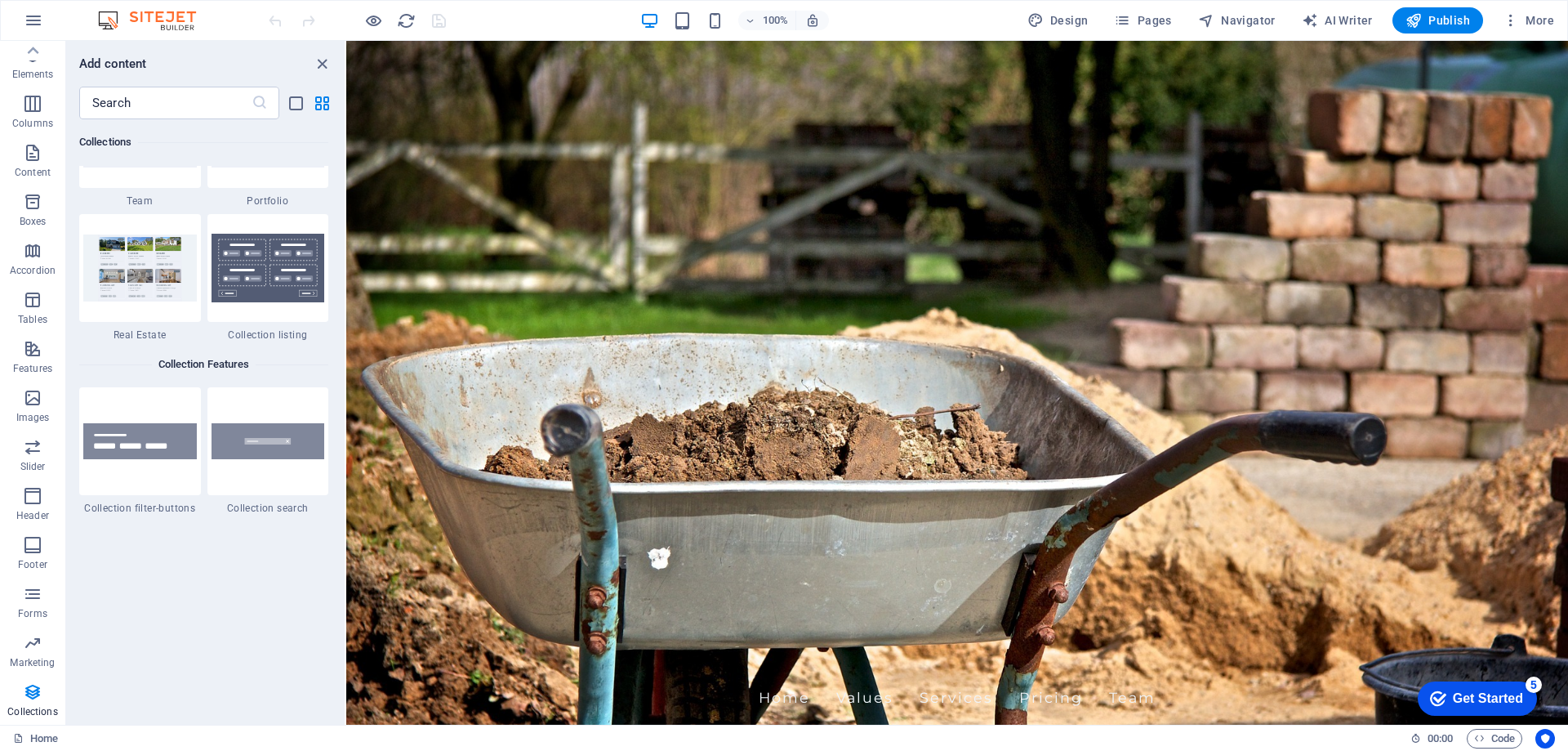
scroll to position [15138, 0]
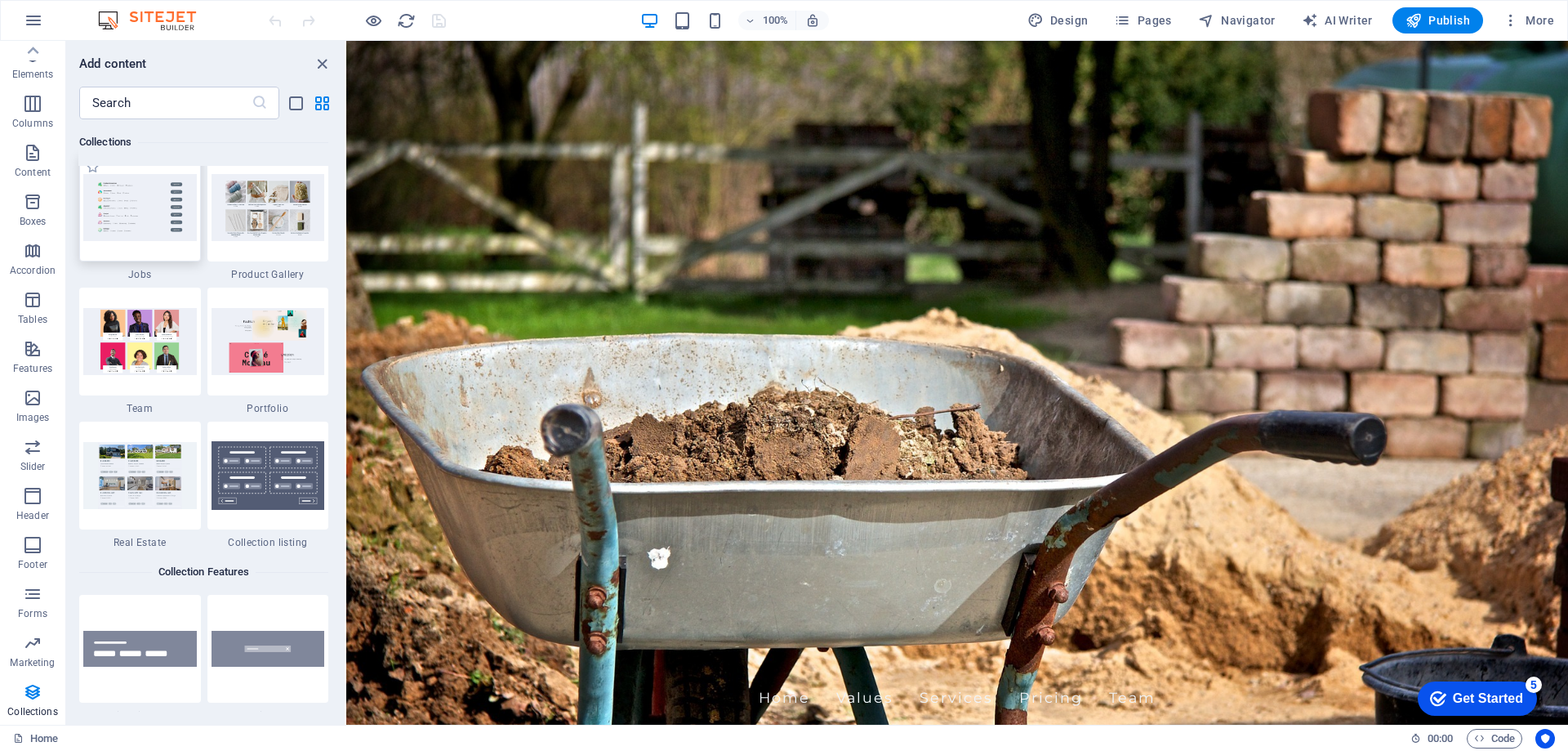
click at [168, 230] on img at bounding box center [140, 207] width 114 height 66
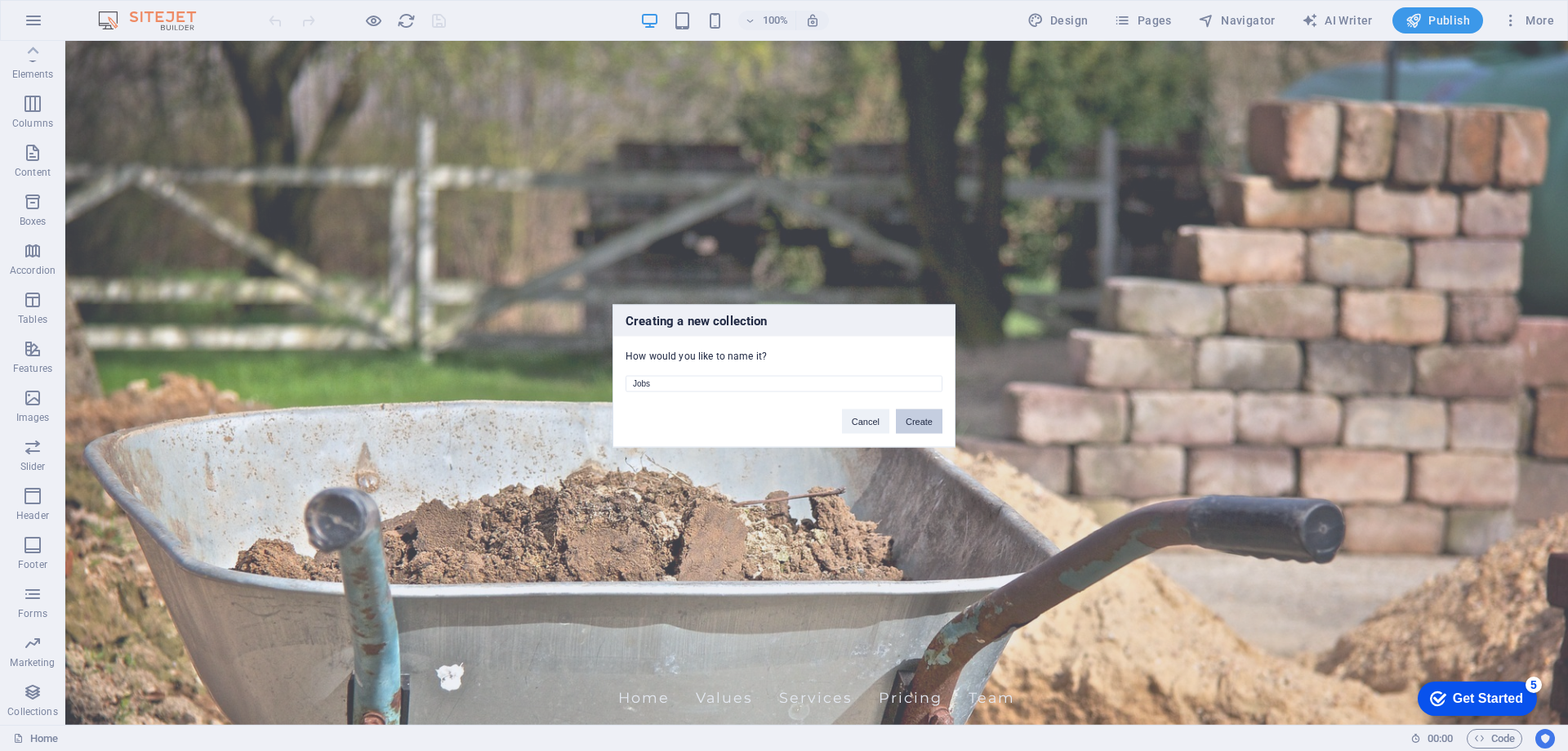
click at [903, 422] on button "Create" at bounding box center [920, 420] width 47 height 24
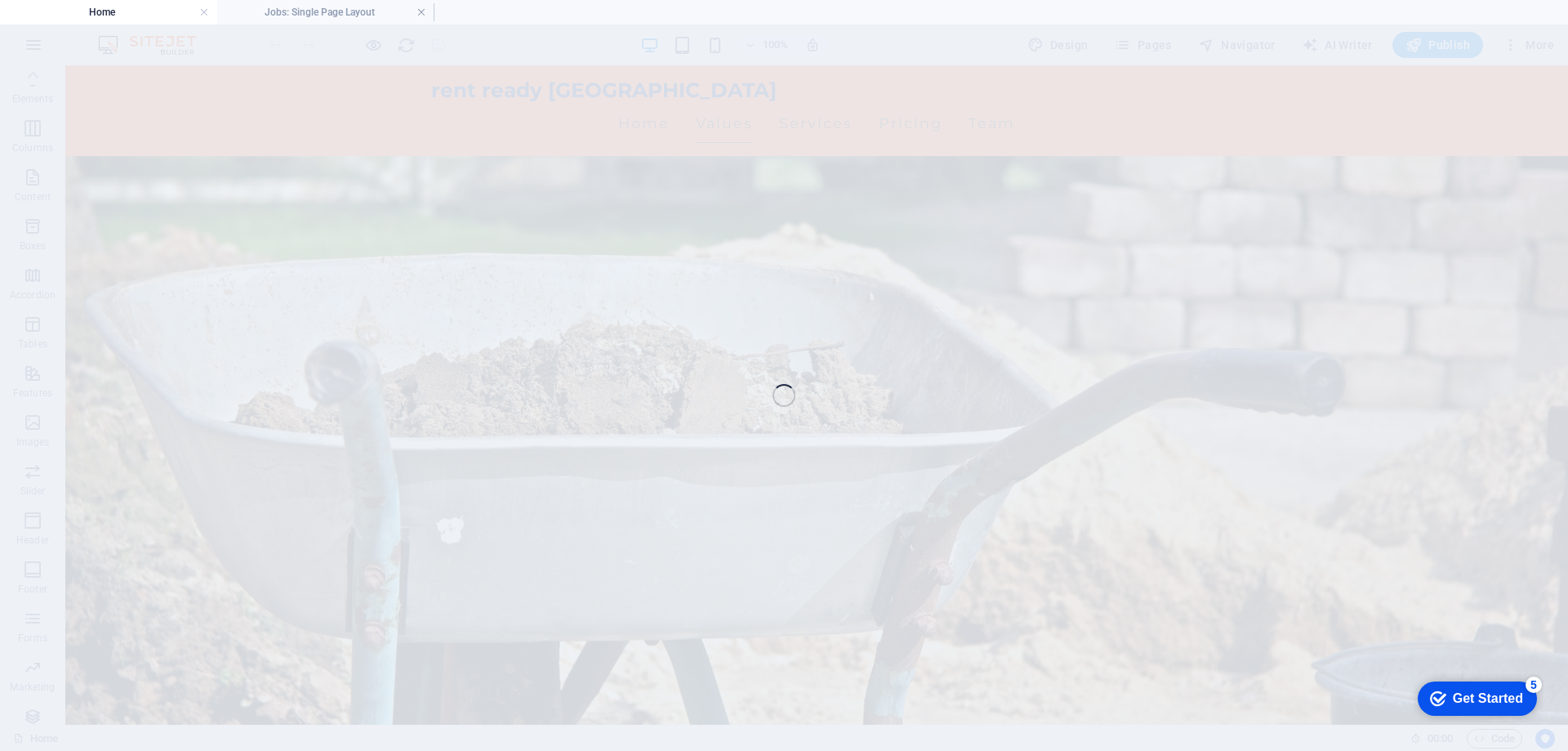
select select "68b6047c6bbb2f3e4e0965a6"
select select
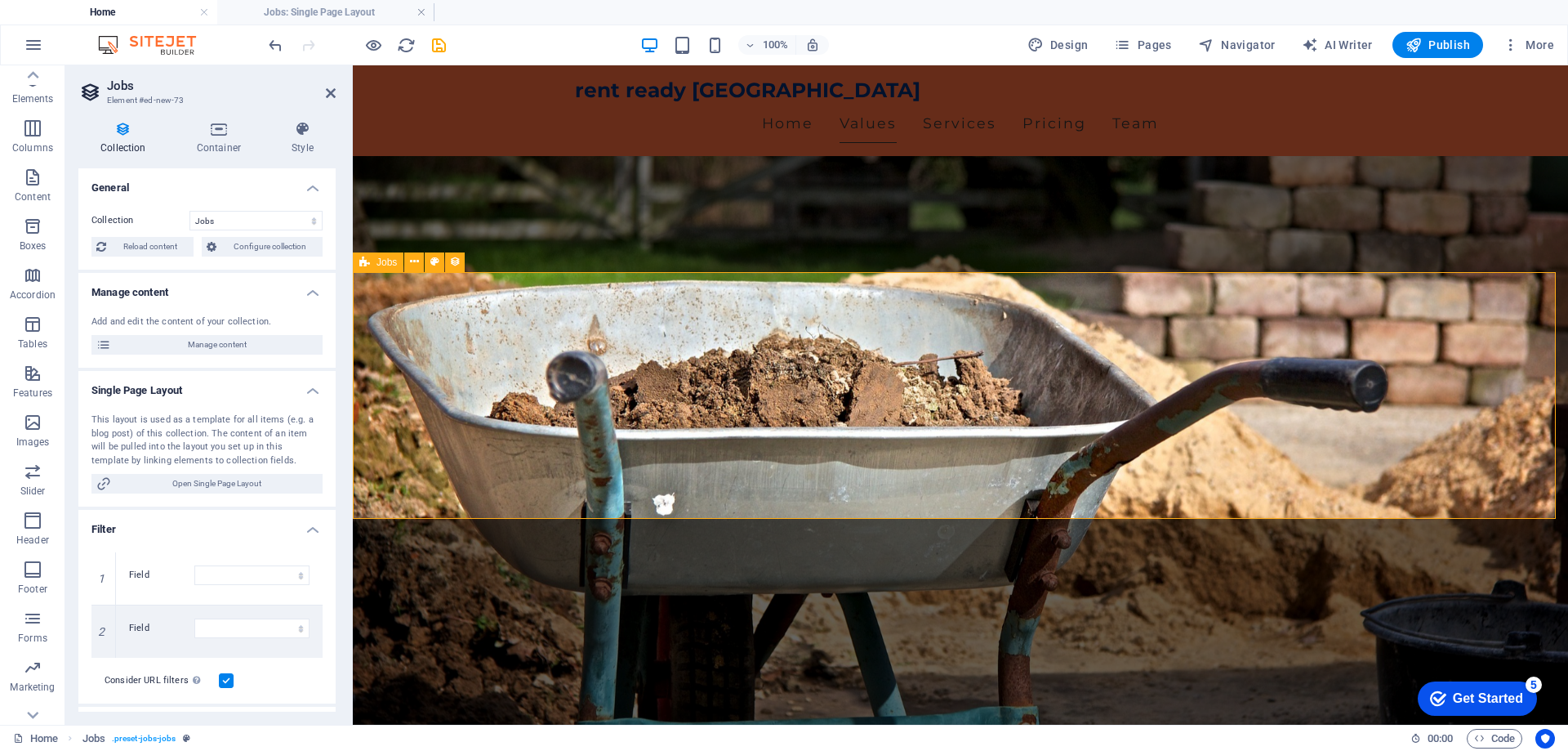
select select "columns.status"
select select "Published"
select select "columns.publishing_date"
select select "past"
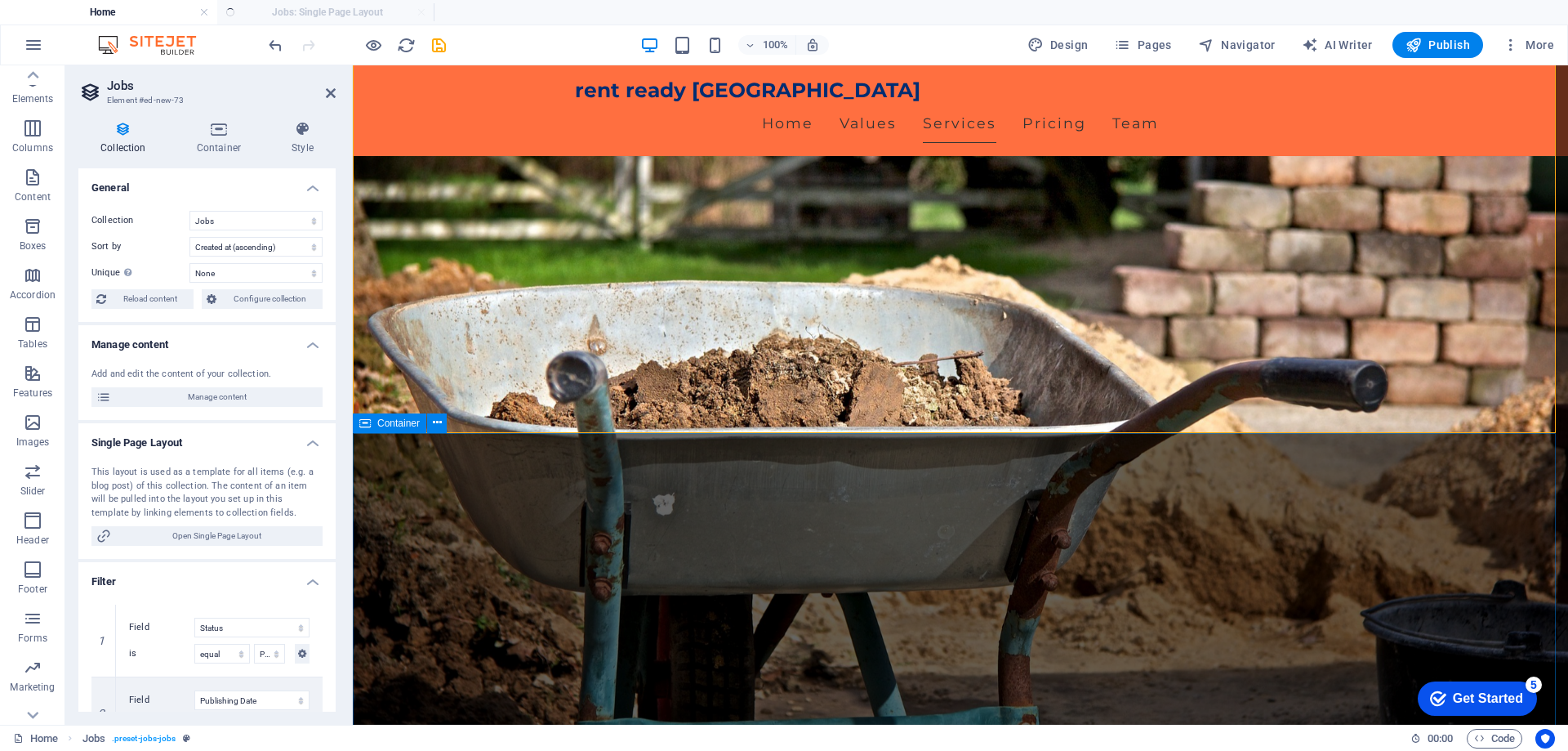
scroll to position [835, 0]
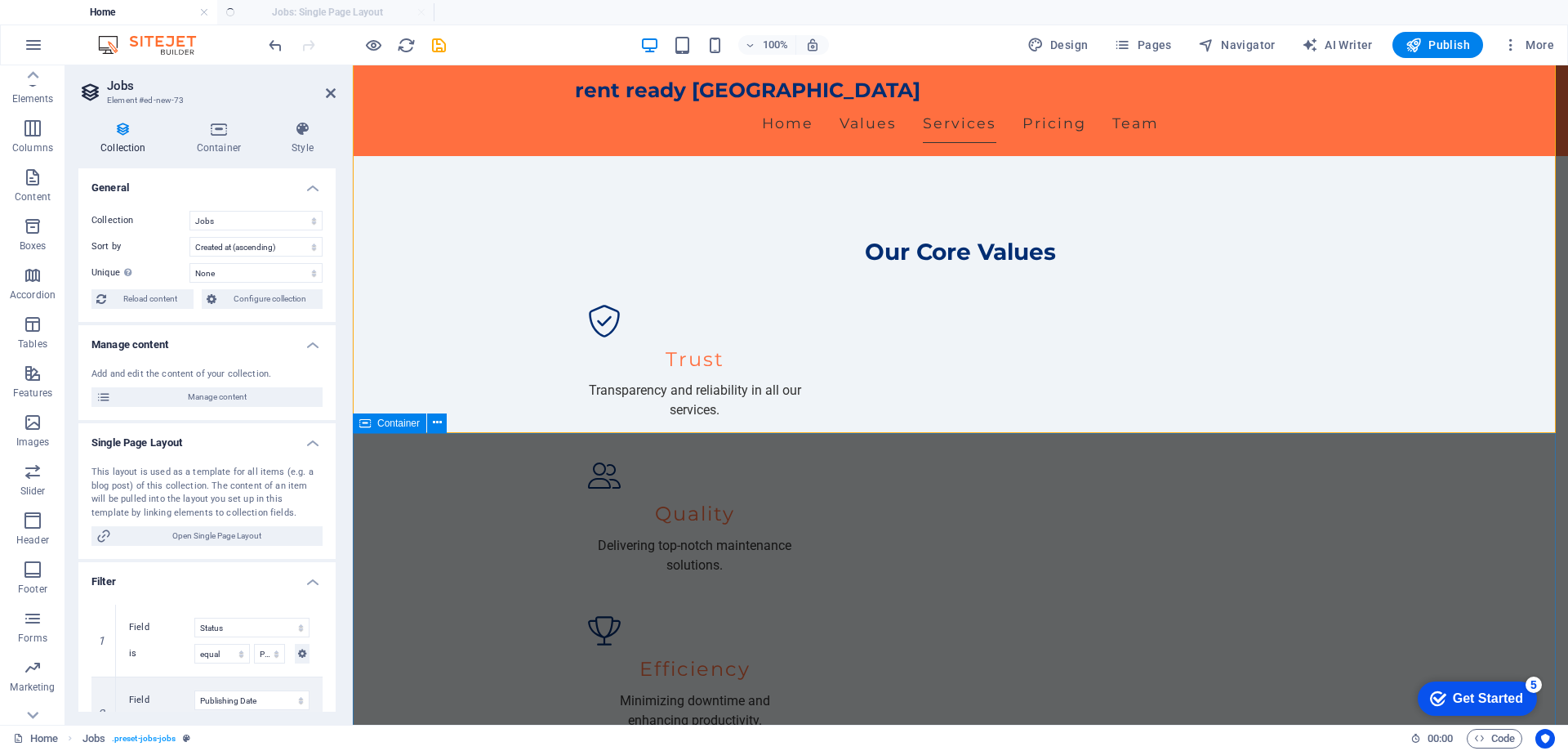
select select "columns.publishing_date_DESC"
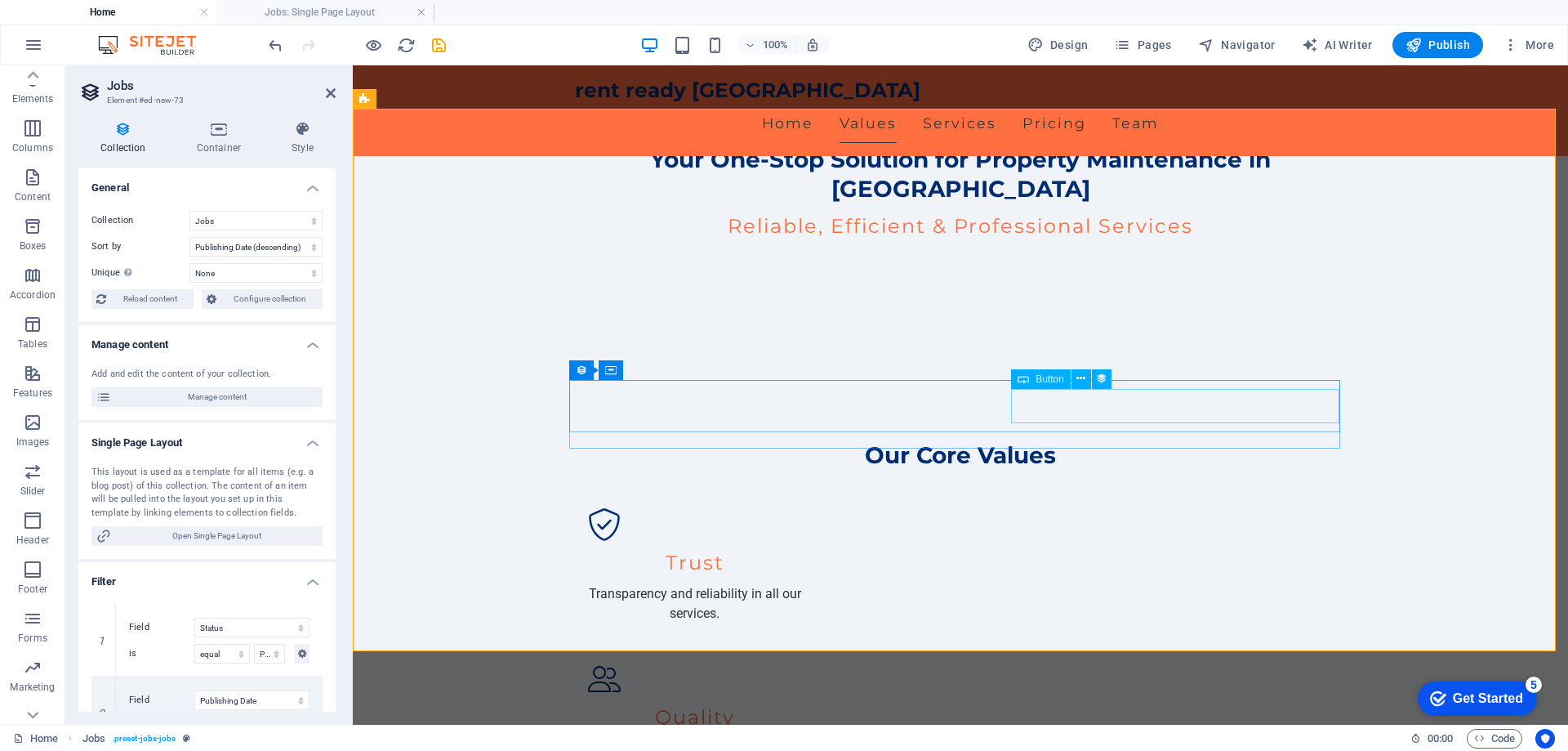
scroll to position [617, 0]
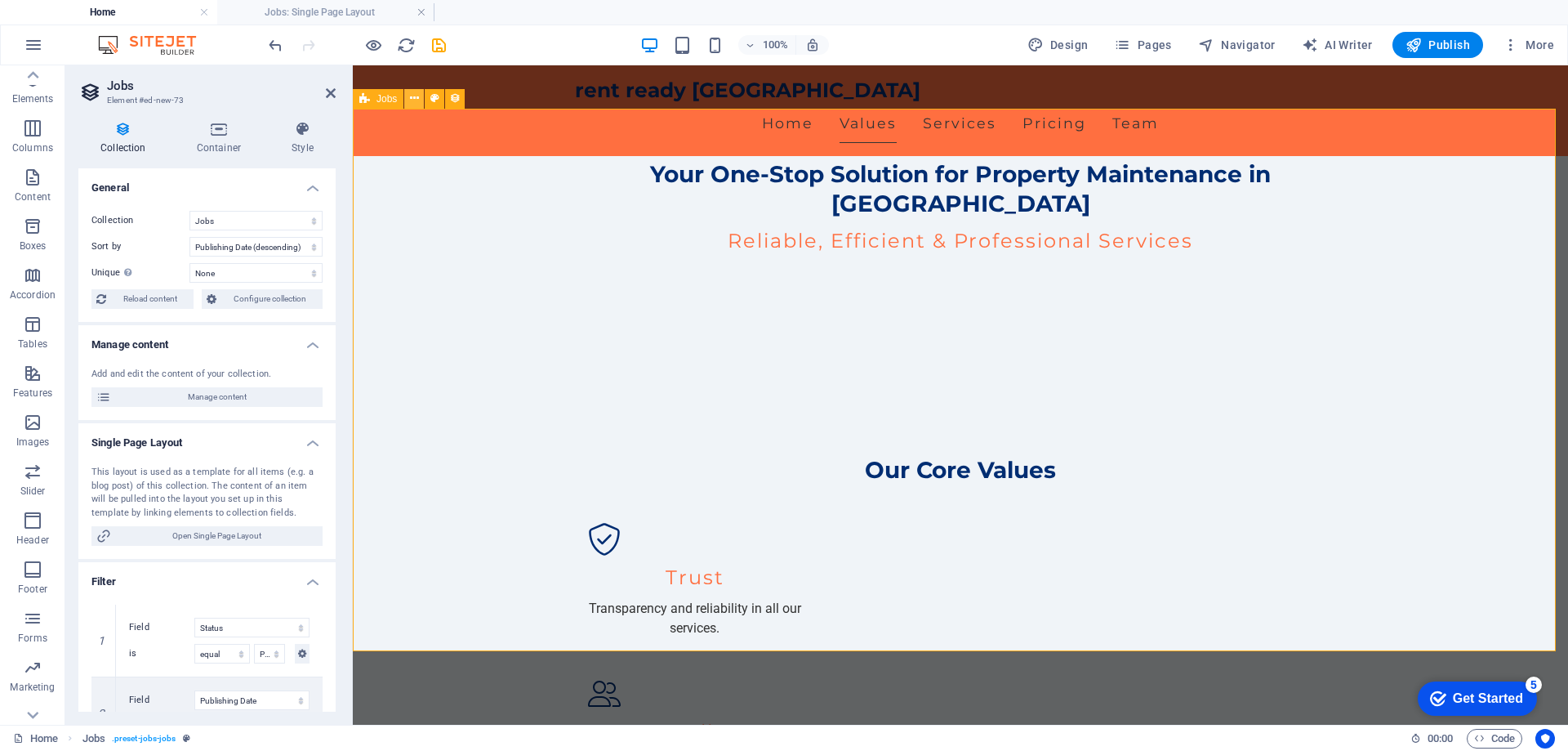
click at [406, 100] on button at bounding box center [414, 99] width 20 height 20
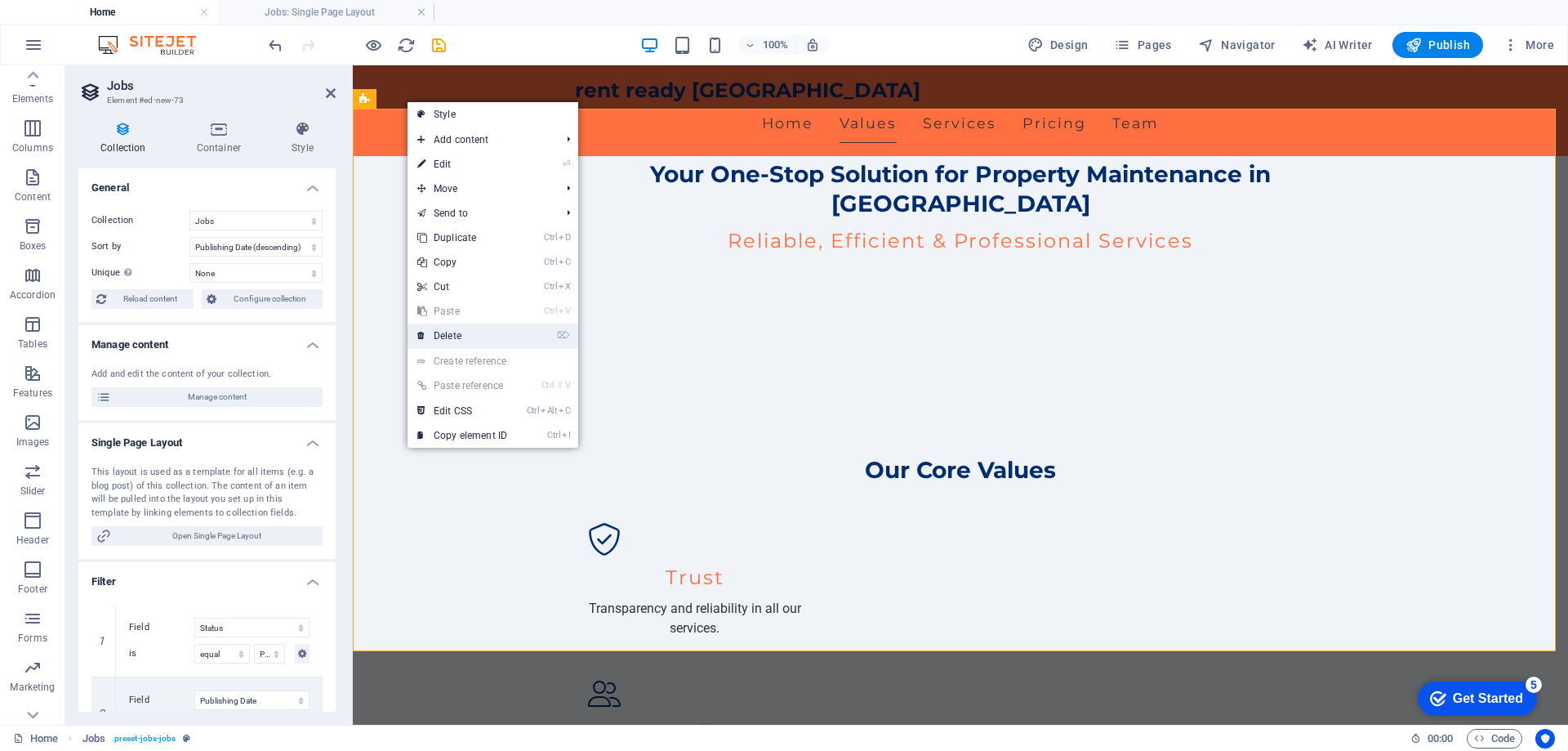
click at [478, 323] on link "⌦ Delete" at bounding box center [462, 335] width 109 height 24
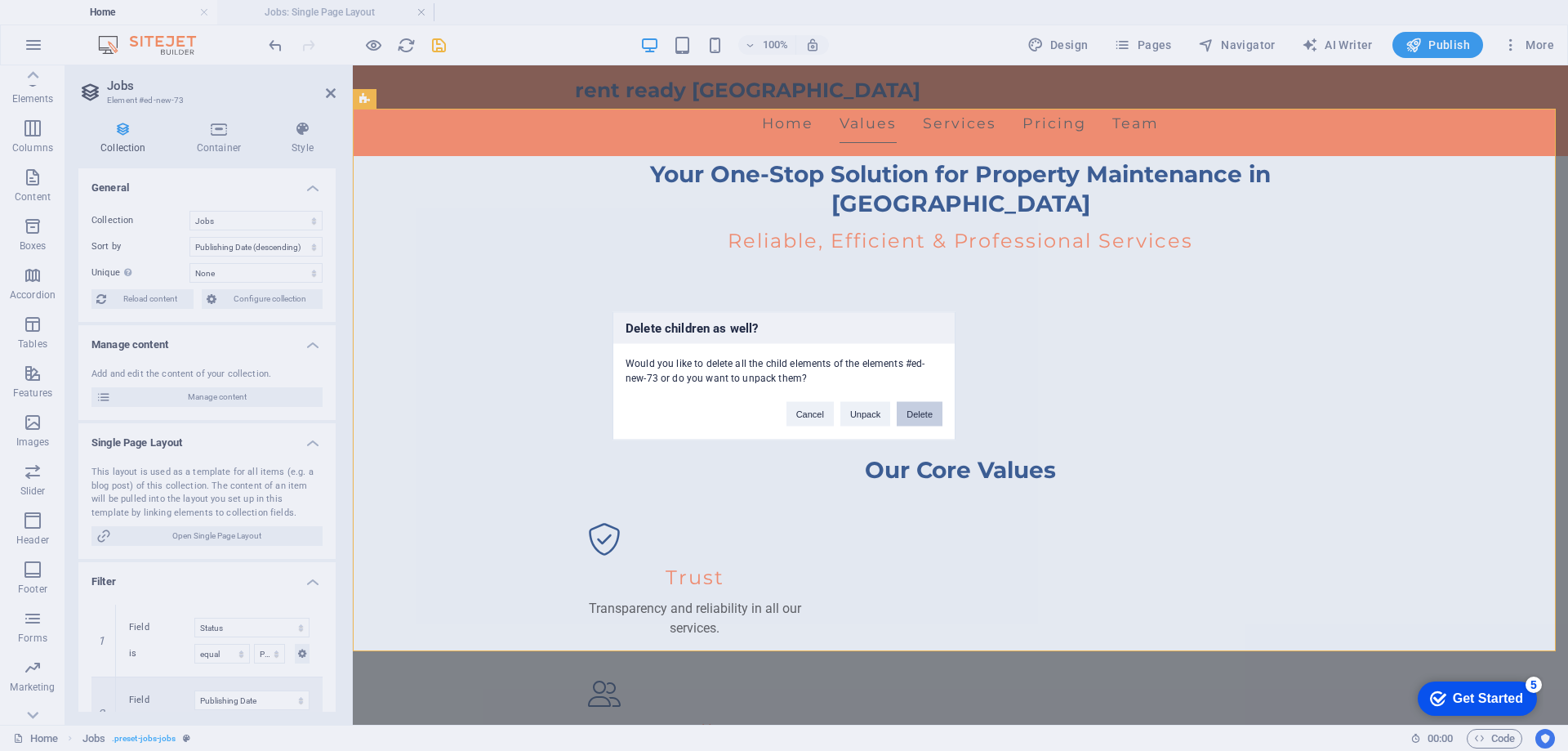
click at [928, 422] on button "Delete" at bounding box center [920, 413] width 46 height 24
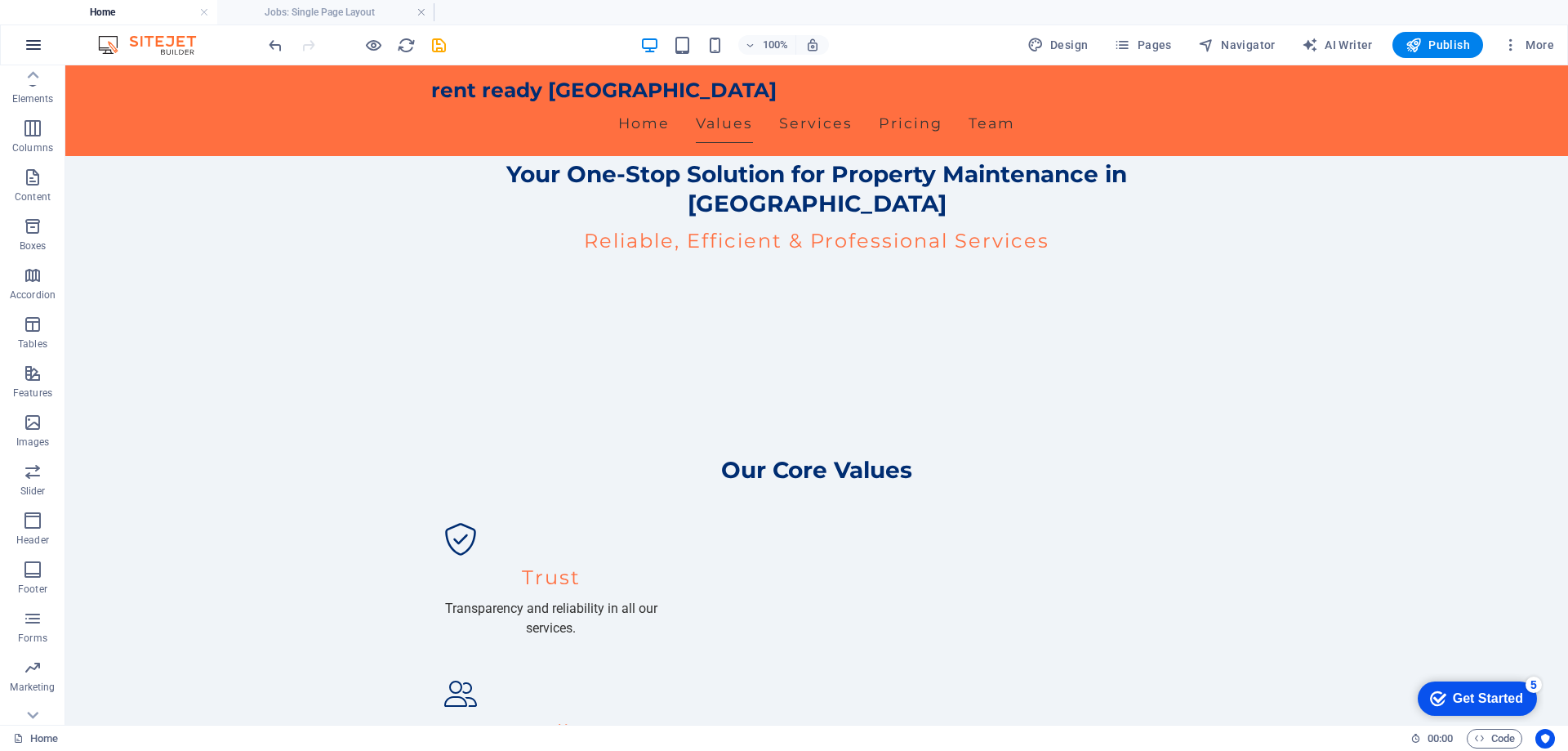
click at [46, 43] on button "button" at bounding box center [32, 44] width 39 height 39
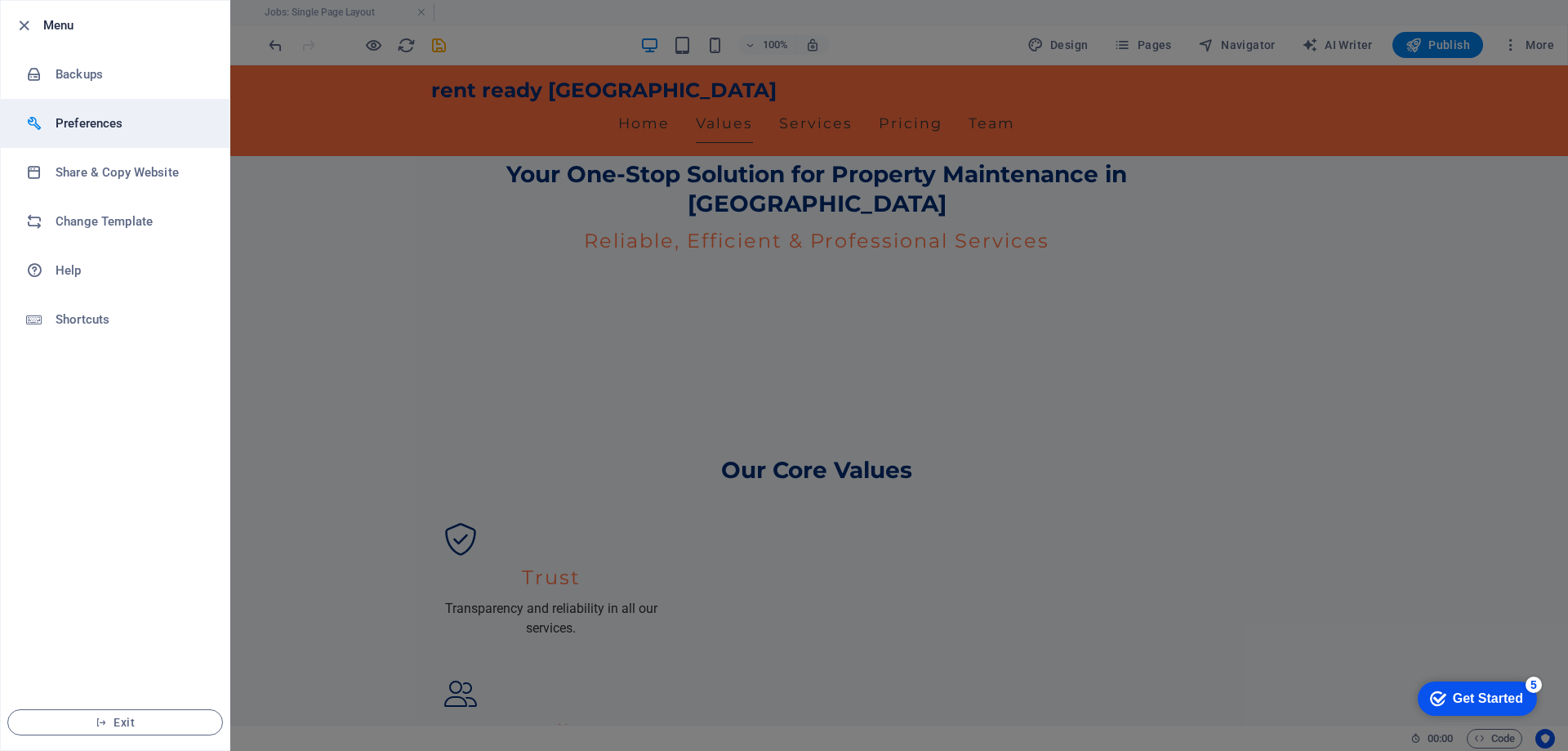
click at [54, 134] on li "Preferences" at bounding box center [115, 123] width 228 height 49
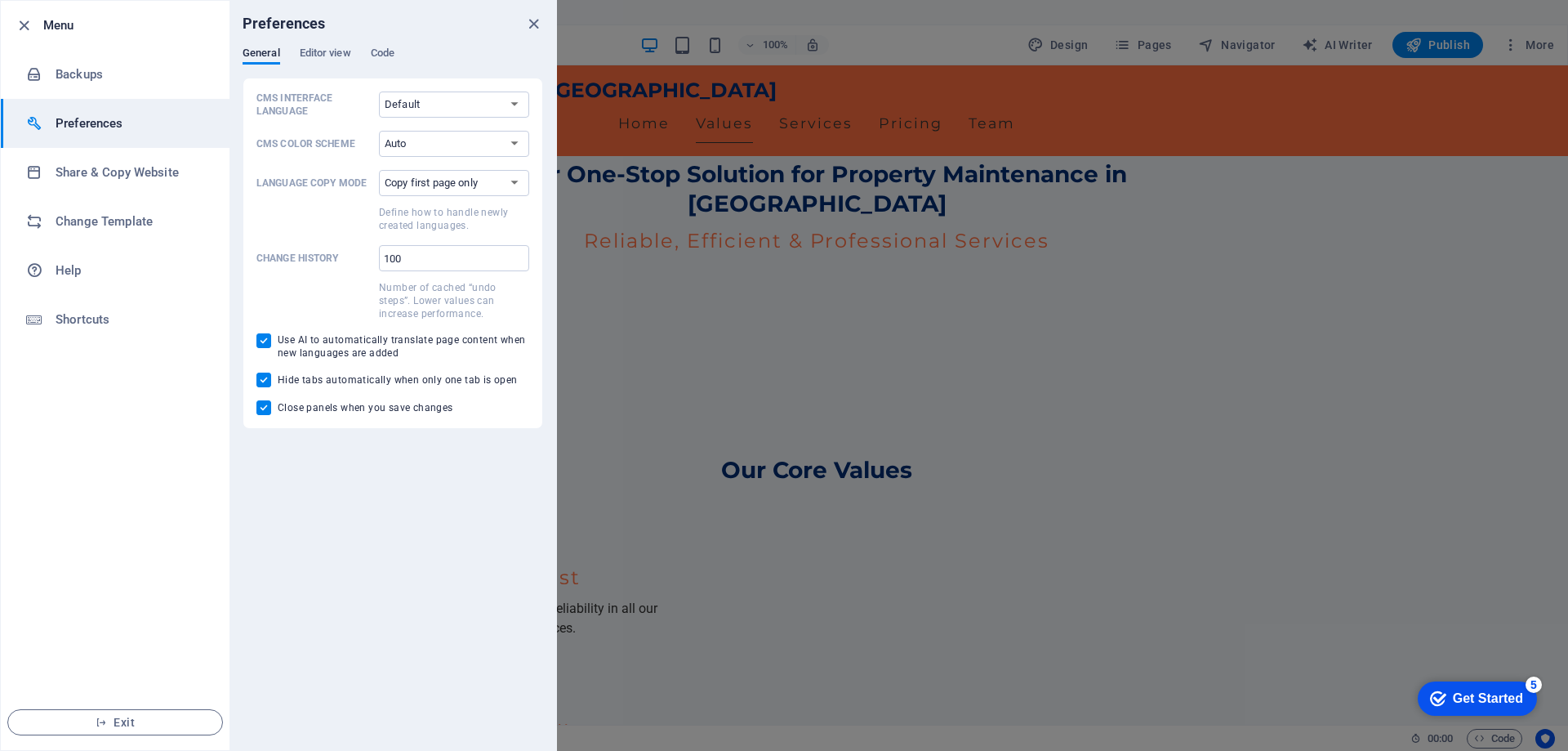
click at [54, 134] on li "Preferences" at bounding box center [115, 123] width 228 height 49
click at [31, 25] on icon "button" at bounding box center [23, 25] width 19 height 19
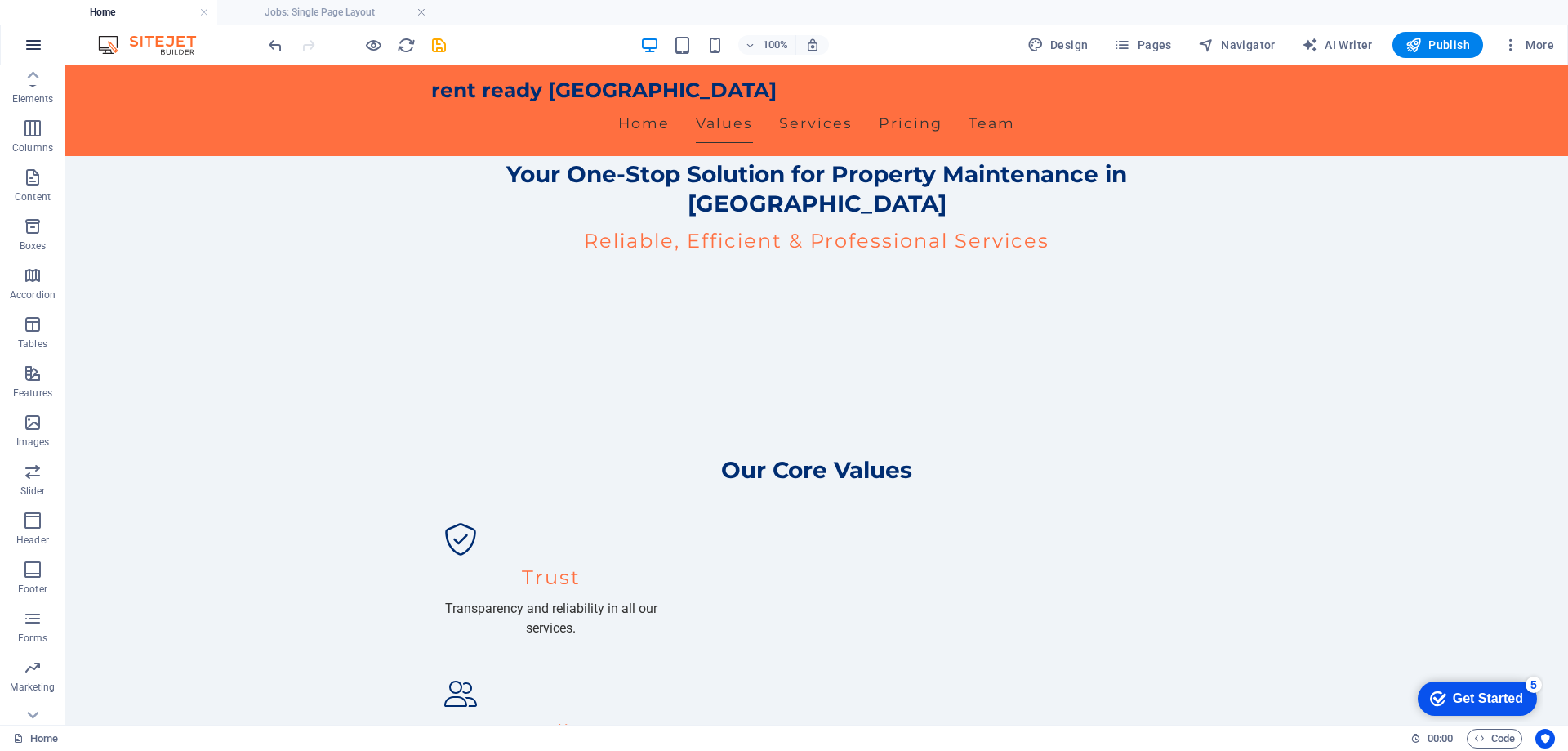
click at [32, 42] on icon "button" at bounding box center [33, 45] width 20 height 20
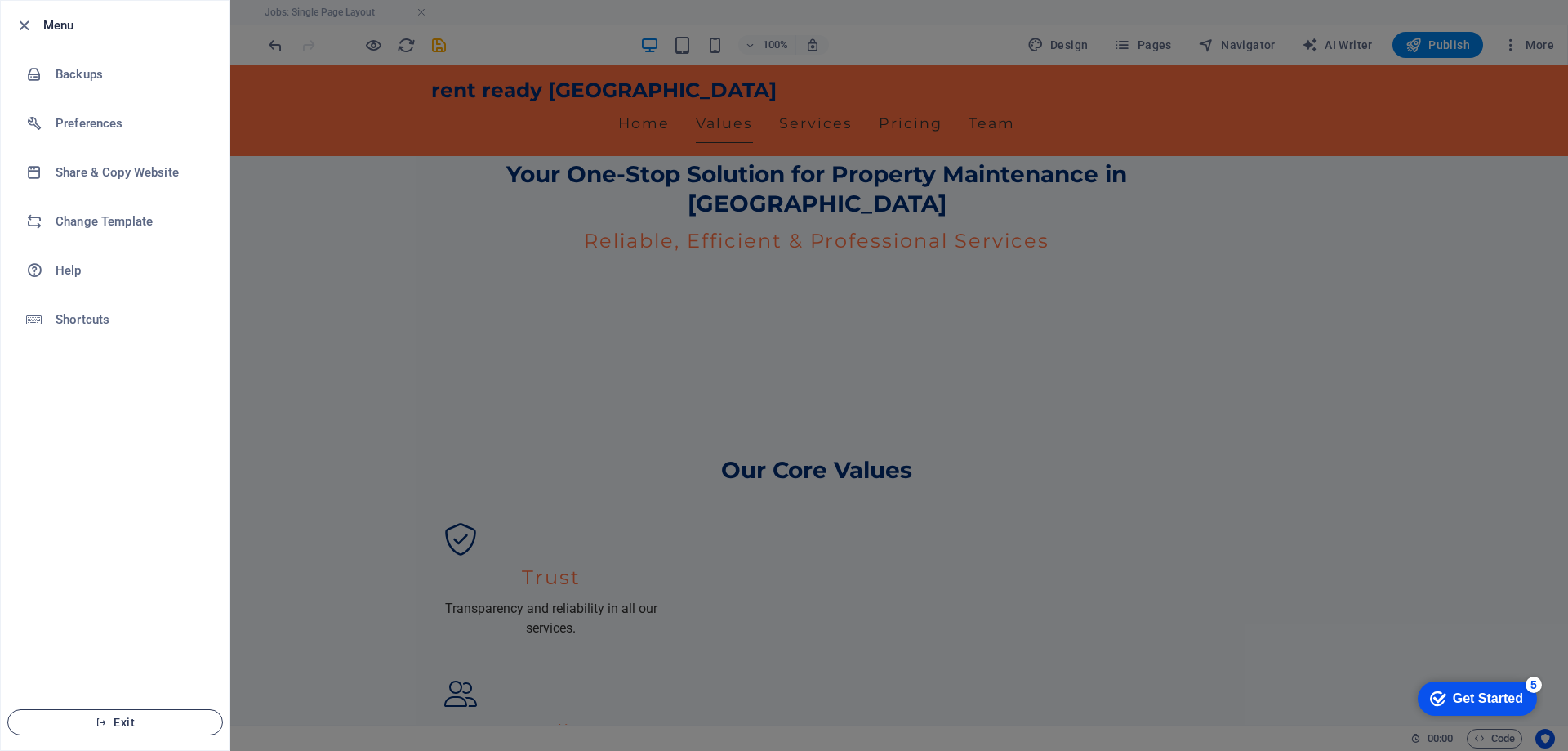
click at [106, 717] on icon "button" at bounding box center [101, 722] width 12 height 12
